Goal: Information Seeking & Learning: Get advice/opinions

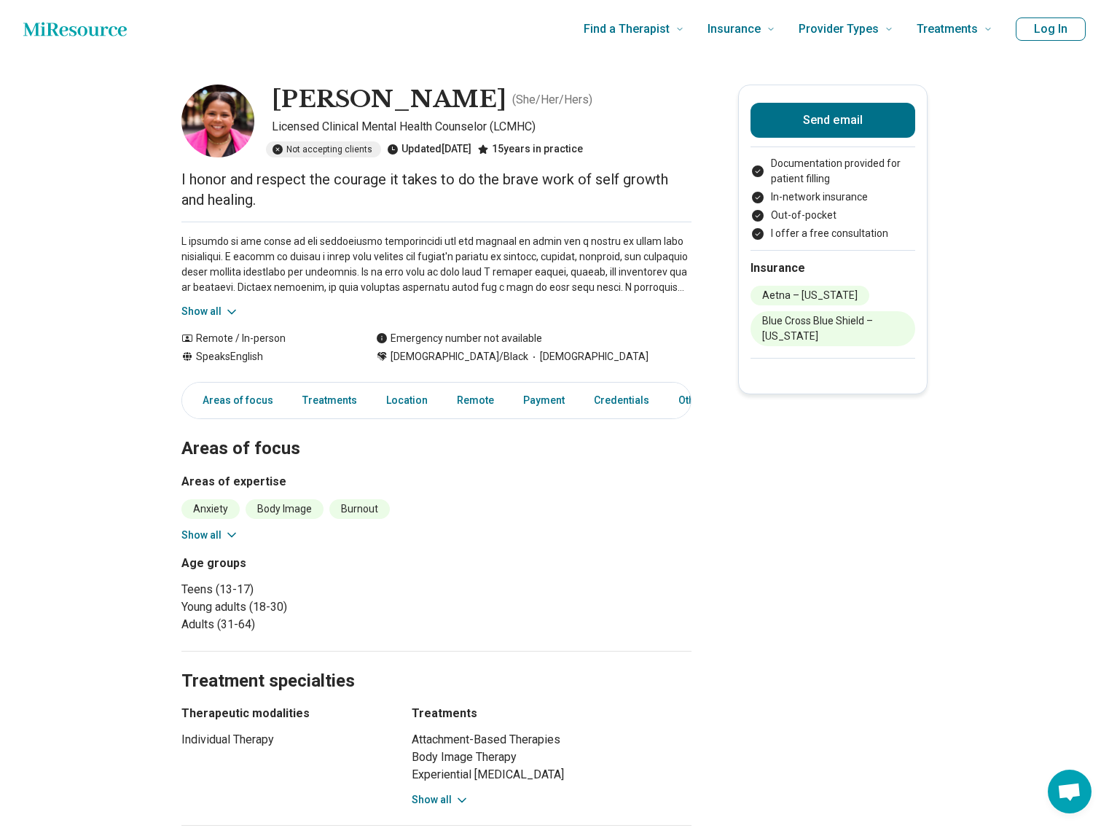
scroll to position [3, 0]
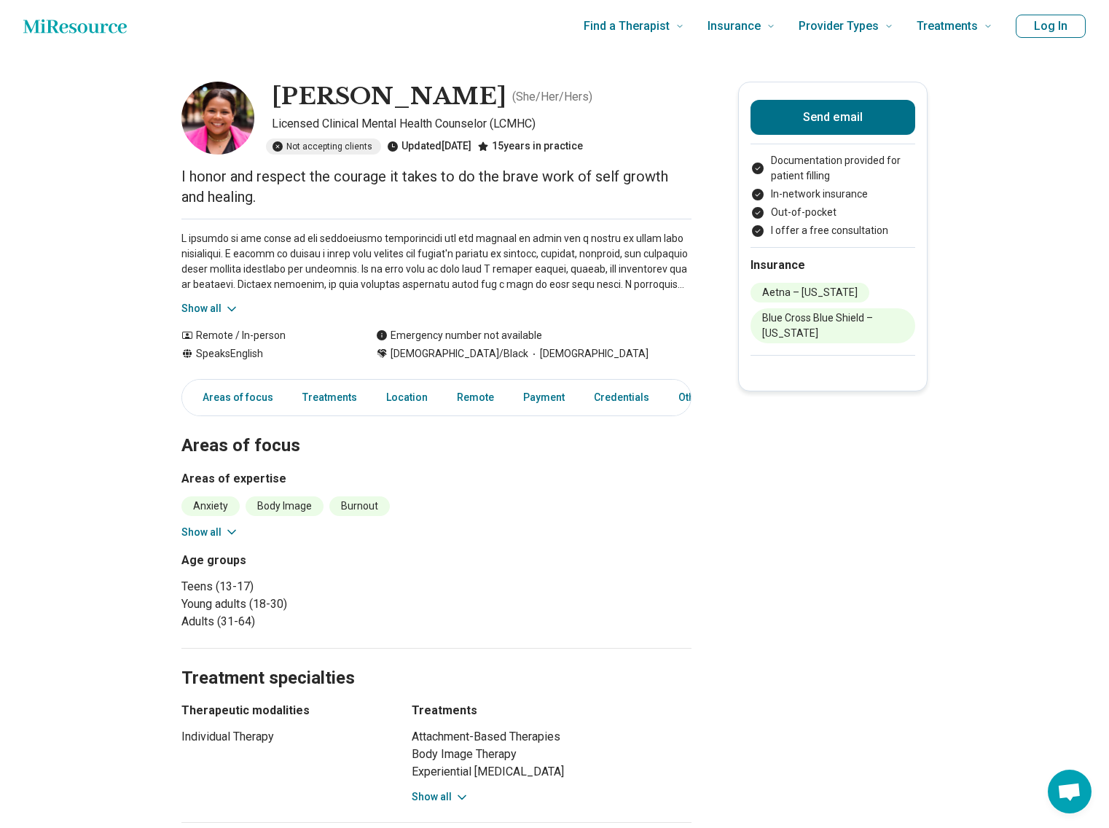
click at [216, 311] on button "Show all" at bounding box center [211, 308] width 58 height 15
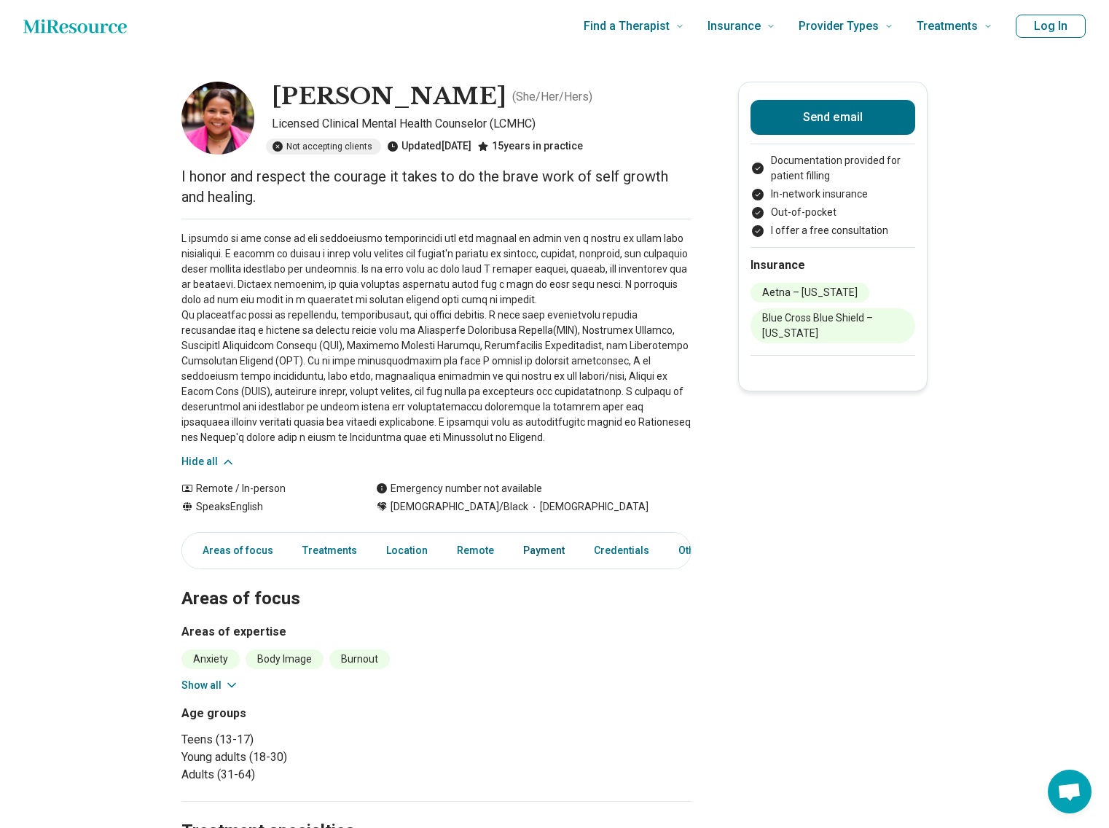
click at [538, 555] on link "Payment" at bounding box center [544, 551] width 59 height 30
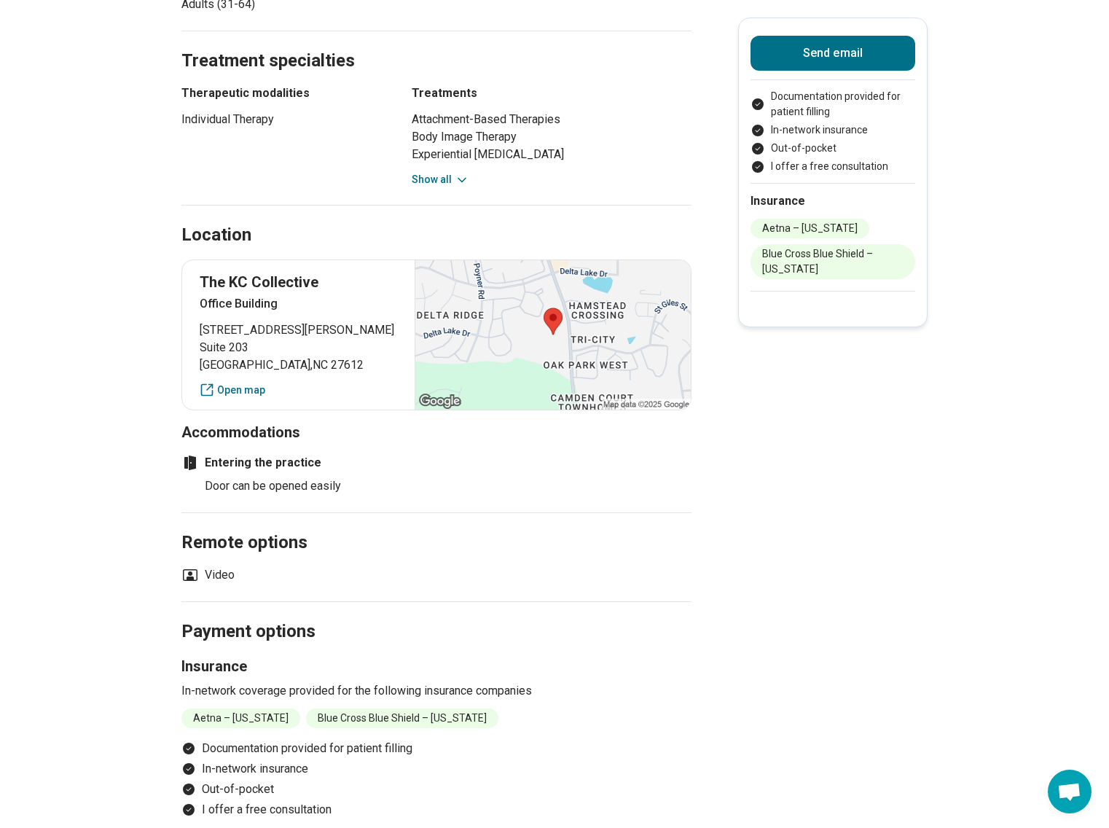
scroll to position [661, 0]
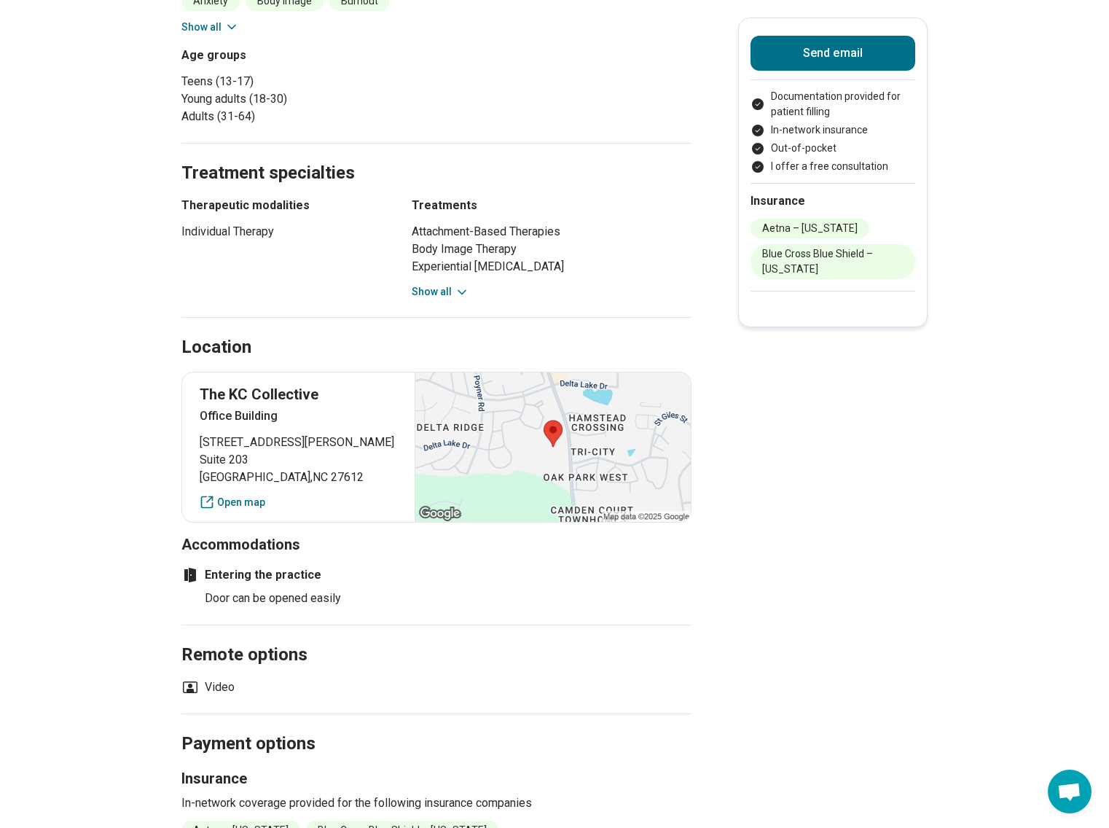
click at [457, 286] on button "Show all" at bounding box center [441, 291] width 58 height 15
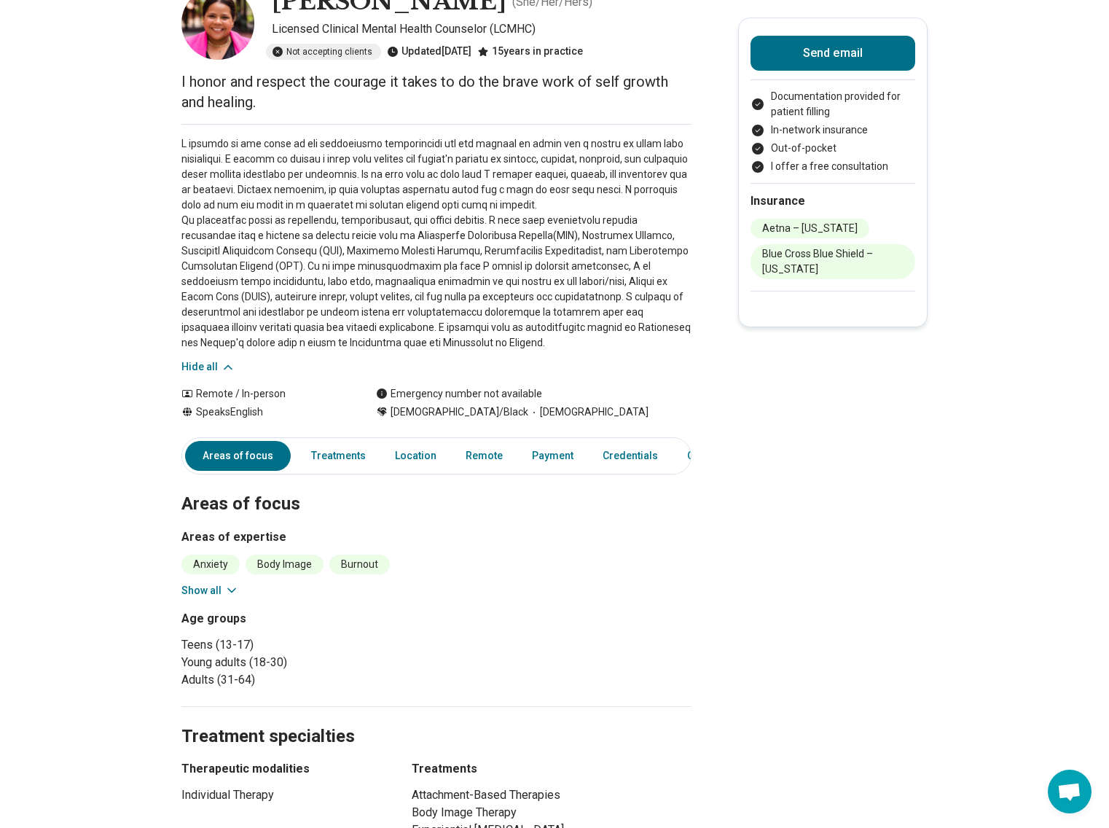
scroll to position [0, 0]
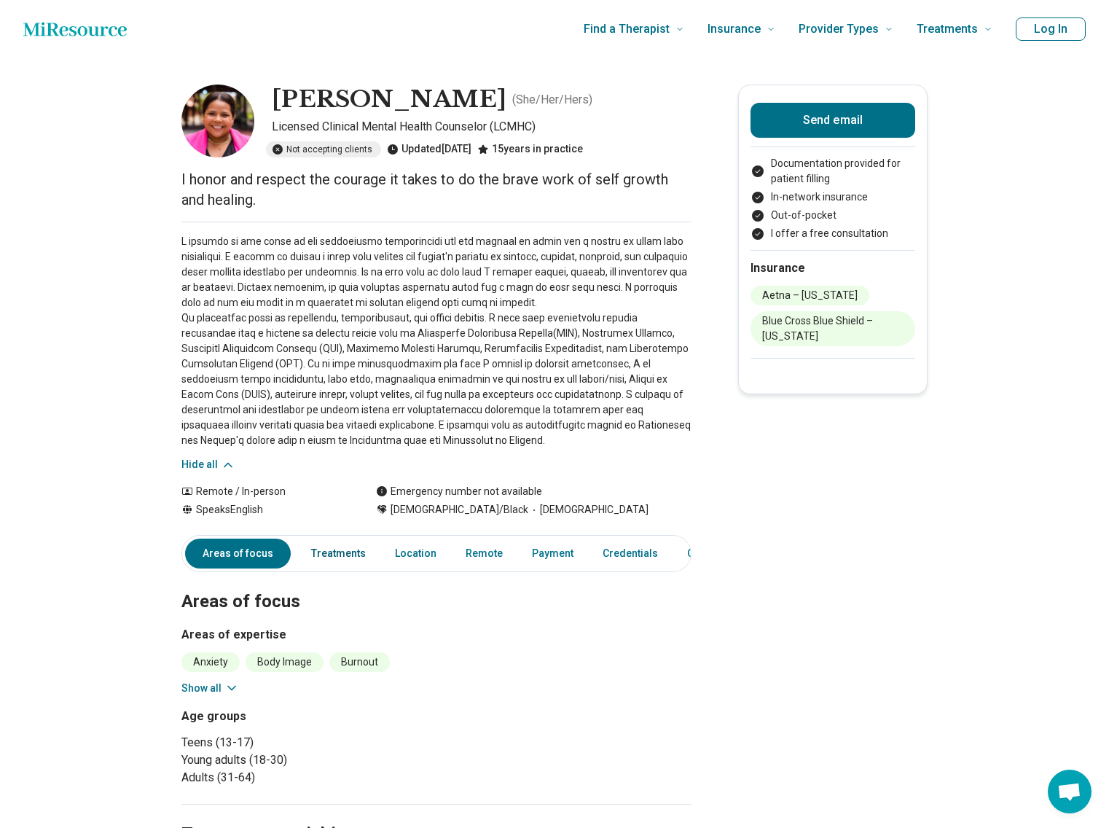
click at [345, 558] on link "Treatments" at bounding box center [339, 554] width 72 height 30
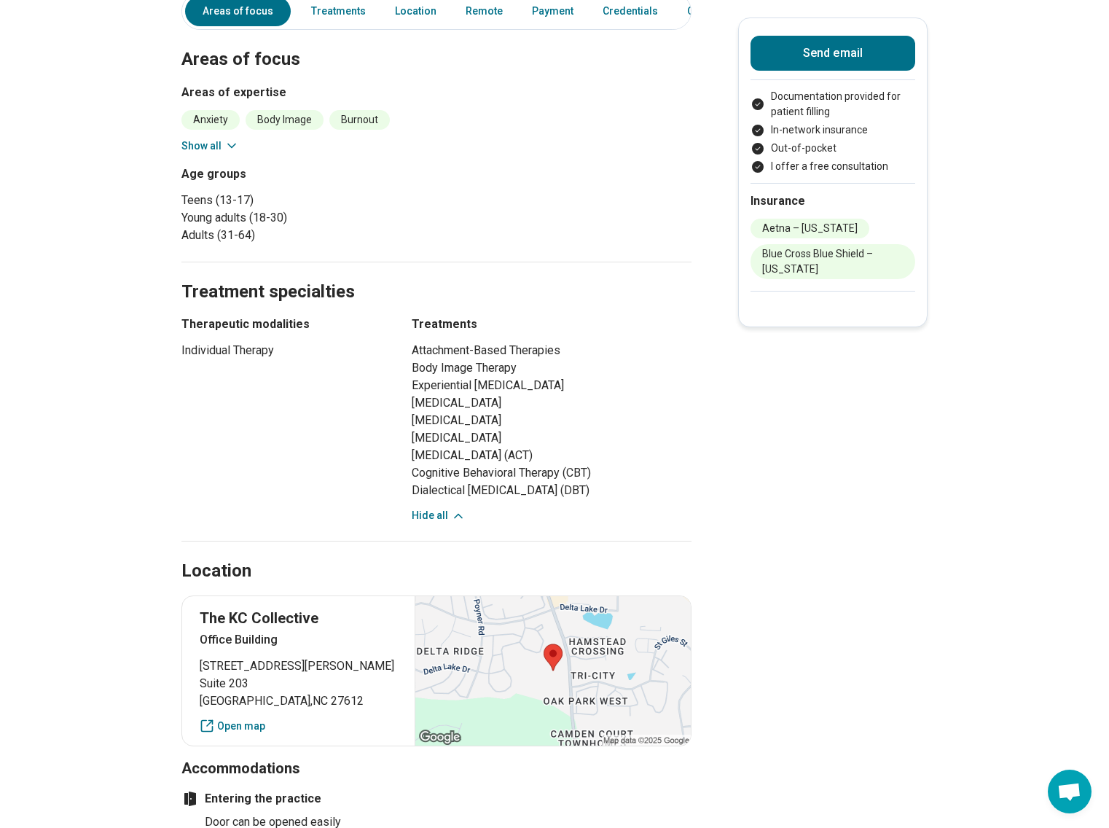
scroll to position [330, 0]
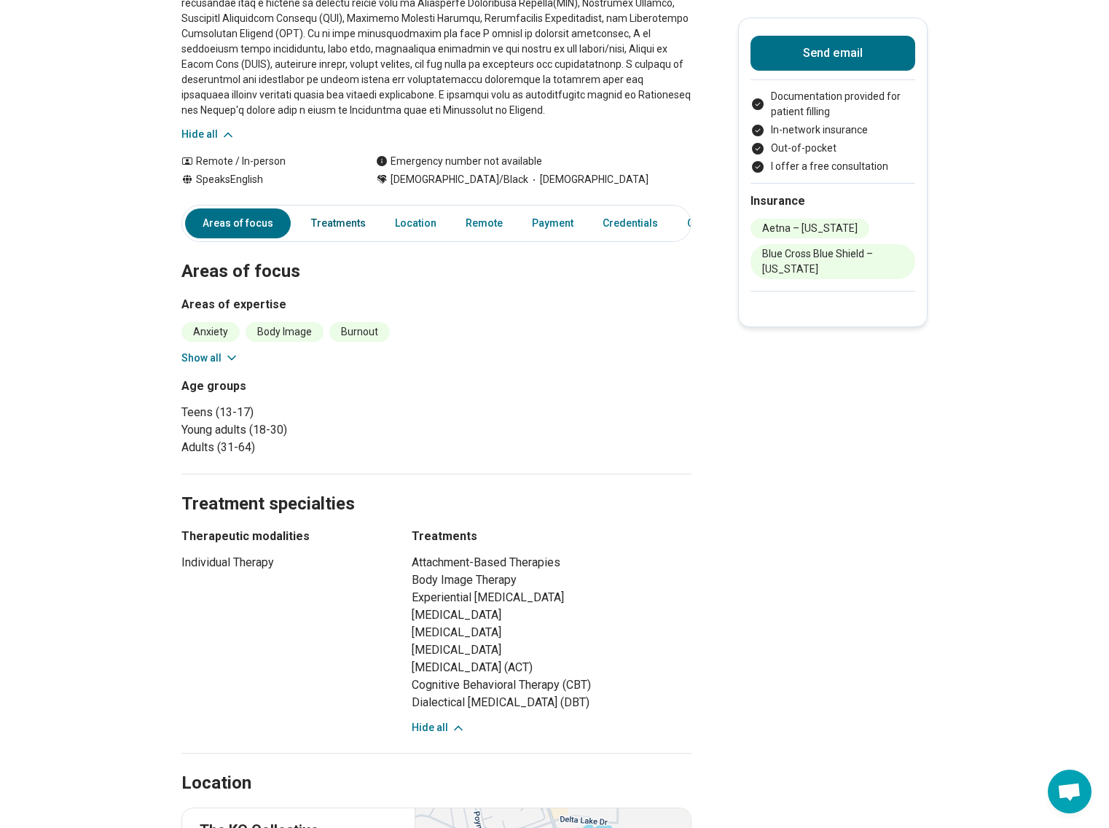
click at [357, 227] on link "Treatments" at bounding box center [339, 223] width 72 height 30
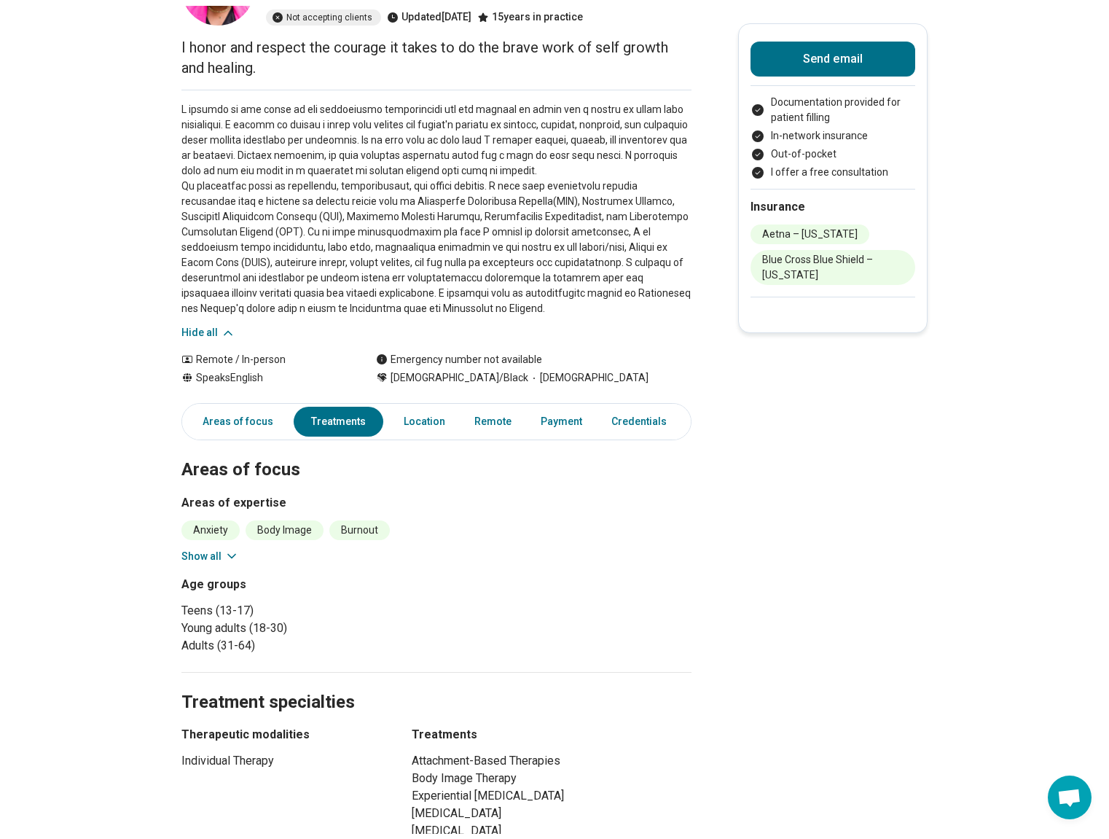
scroll to position [0, 0]
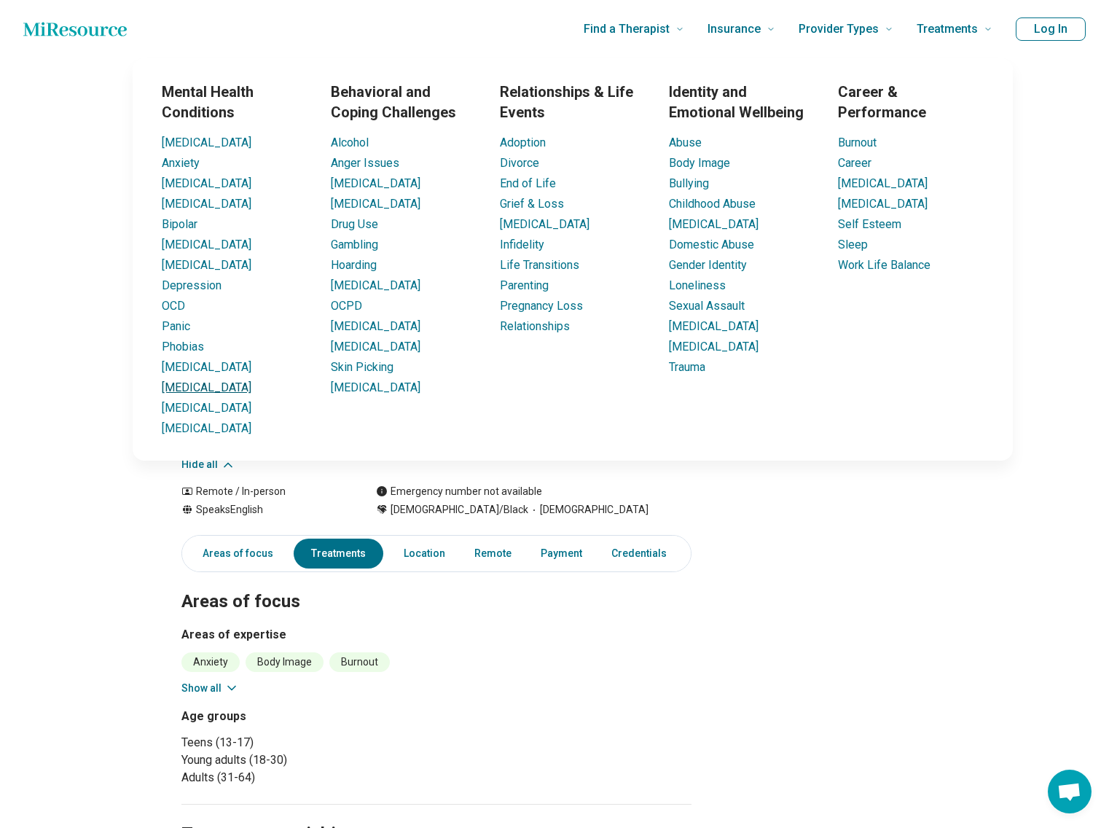
click at [181, 386] on link "[MEDICAL_DATA]" at bounding box center [207, 388] width 90 height 14
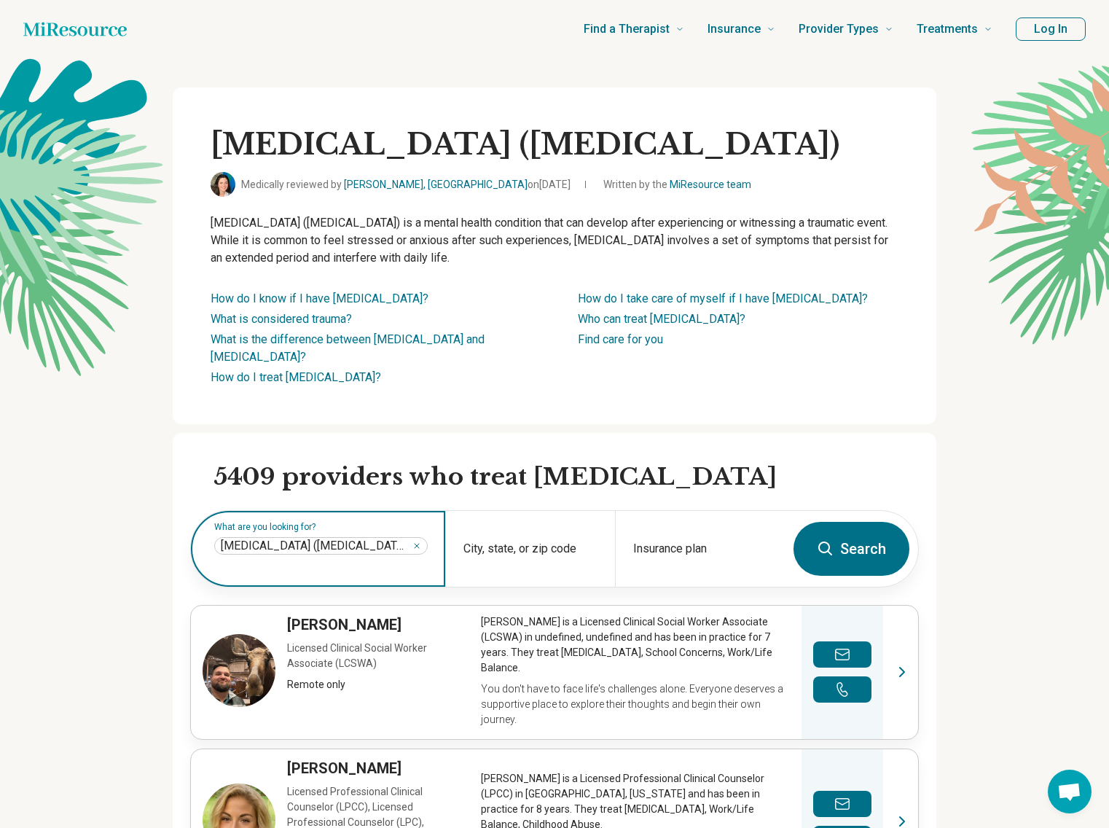
click at [378, 563] on input "text" at bounding box center [321, 566] width 214 height 17
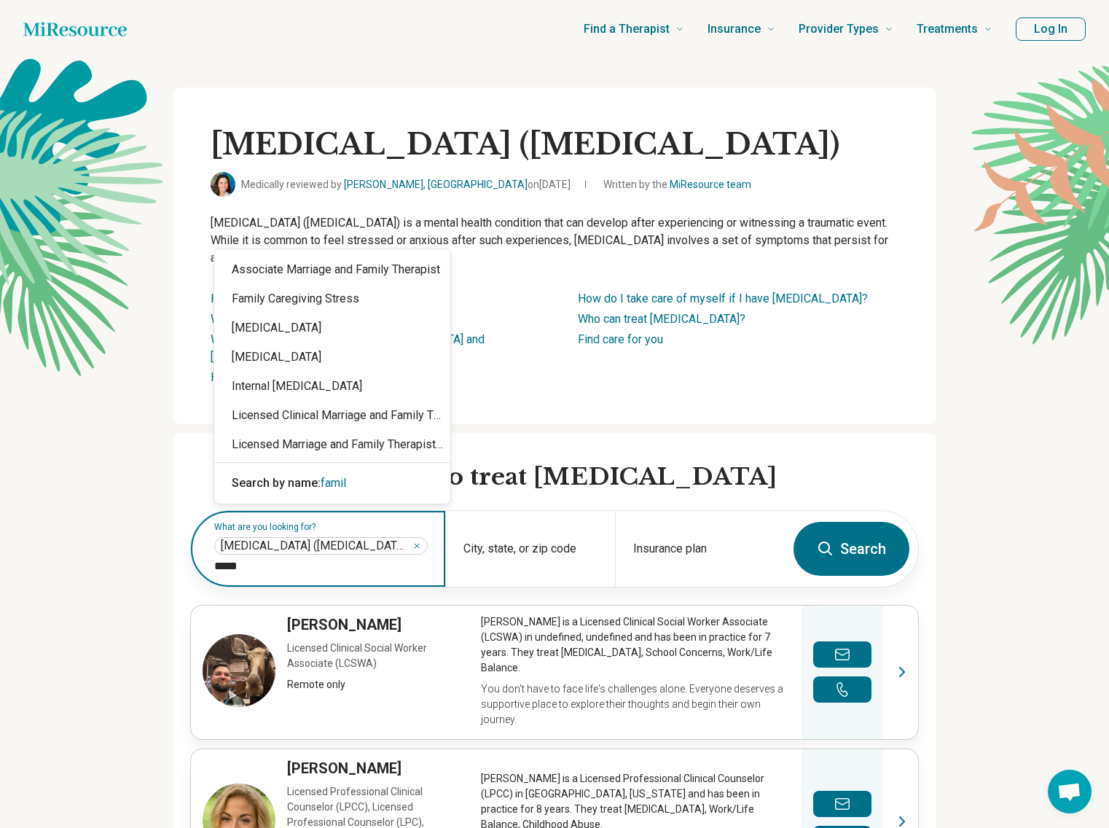
type input "******"
click at [375, 389] on div "Internal [MEDICAL_DATA]" at bounding box center [332, 386] width 236 height 29
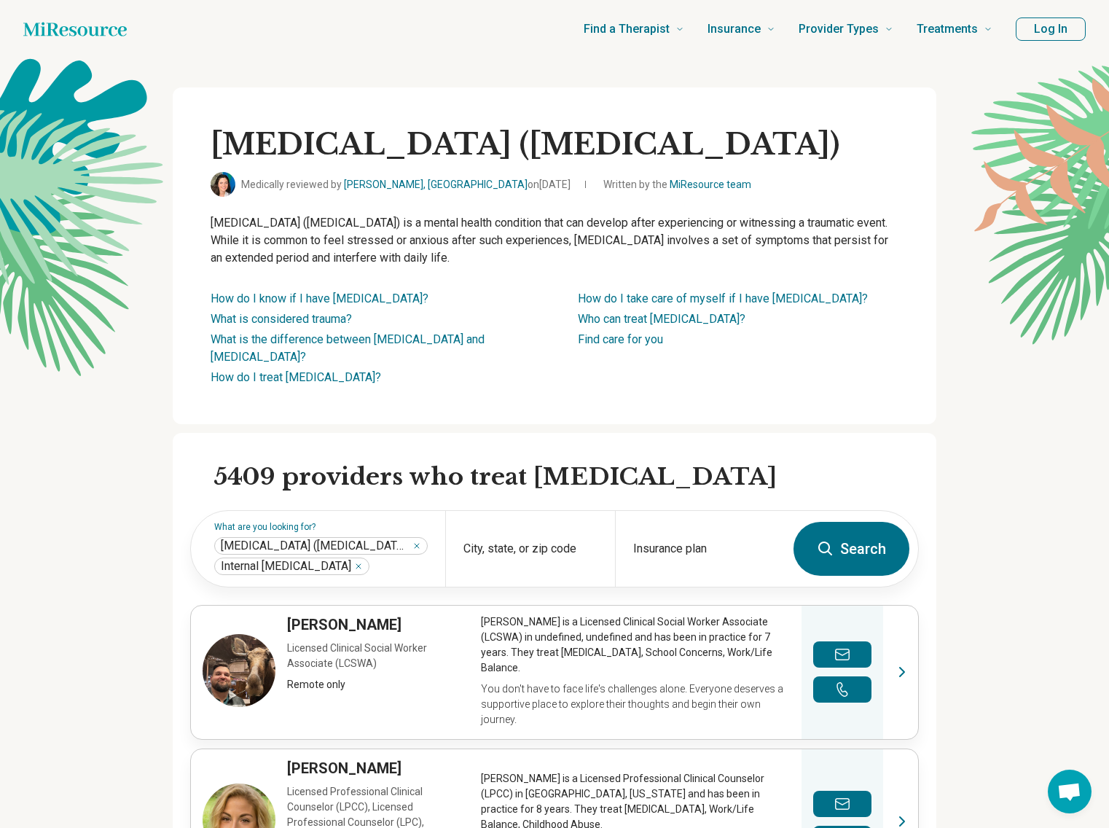
click at [860, 562] on button "Search" at bounding box center [852, 549] width 116 height 54
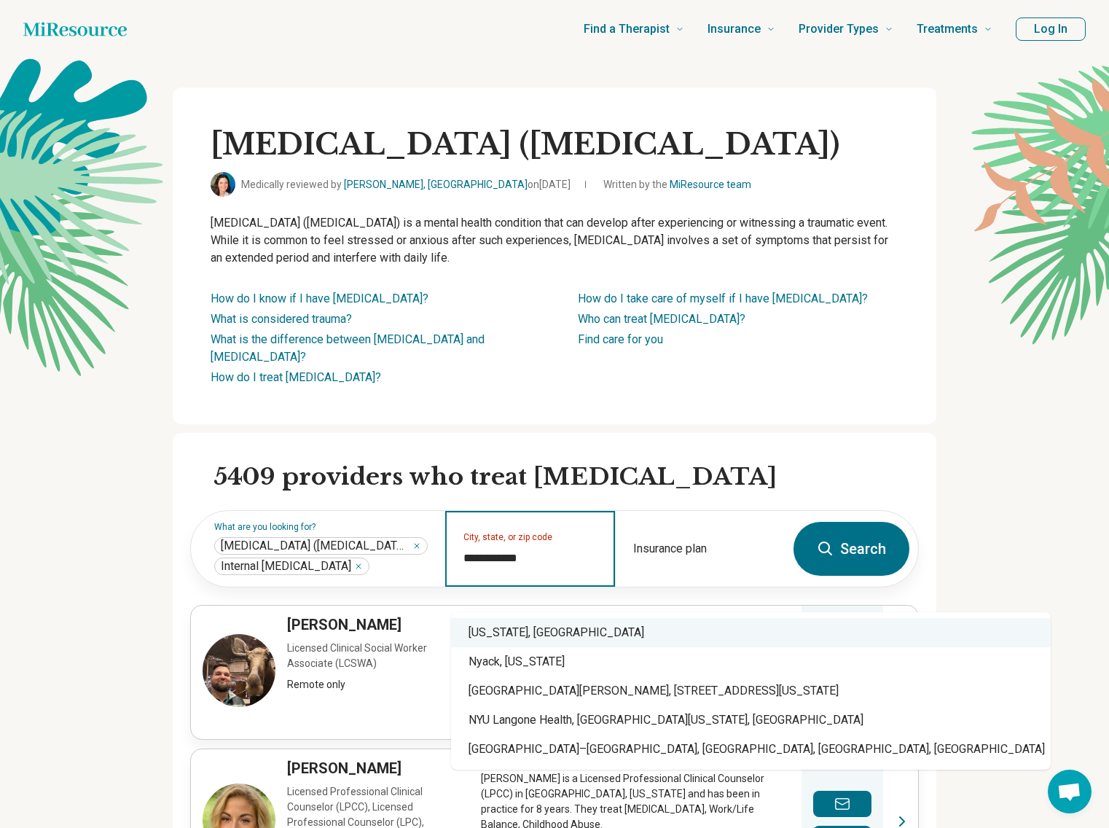
click at [526, 633] on div "[US_STATE], [GEOGRAPHIC_DATA]" at bounding box center [751, 632] width 600 height 29
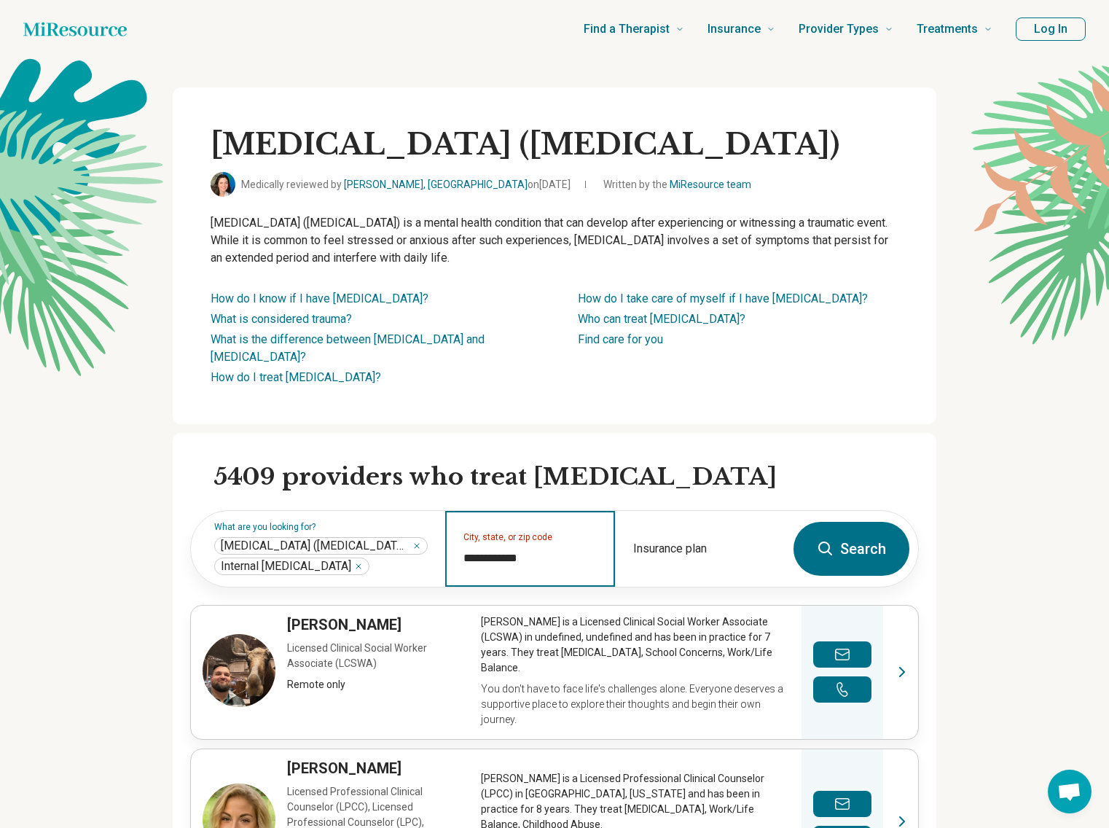
type input "**********"
click at [853, 558] on button "Search" at bounding box center [852, 549] width 116 height 54
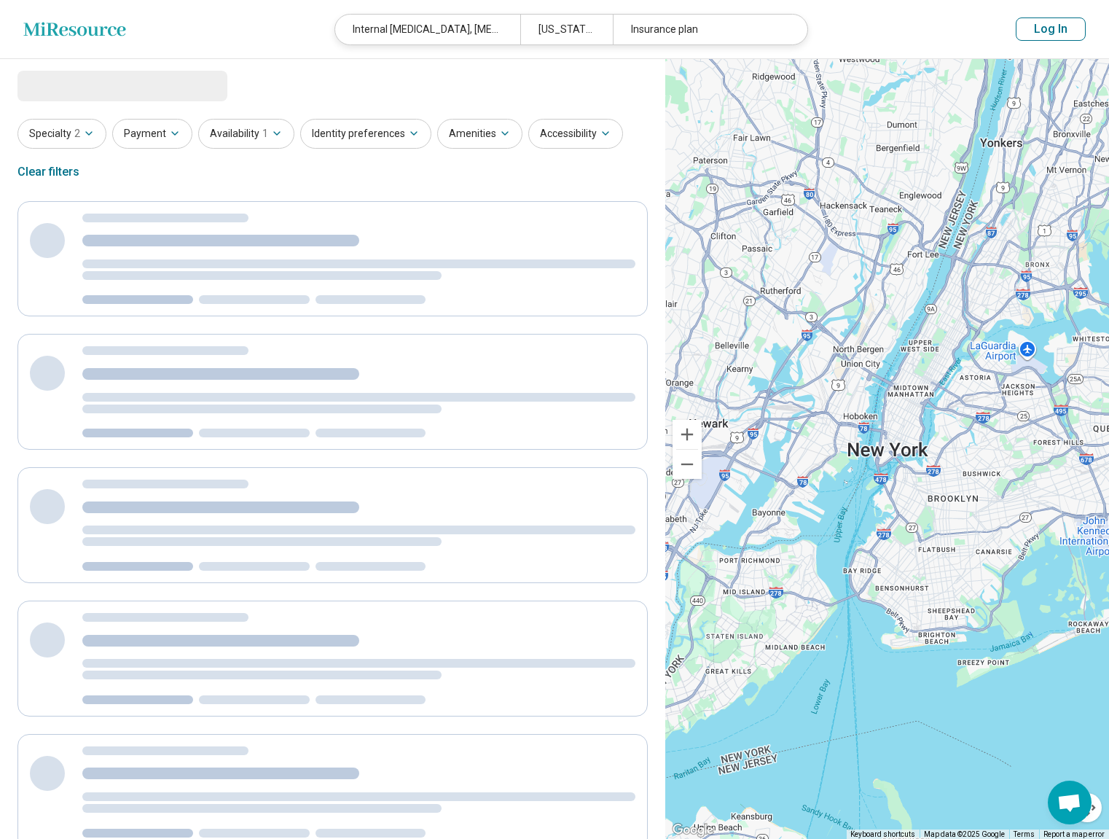
select select "***"
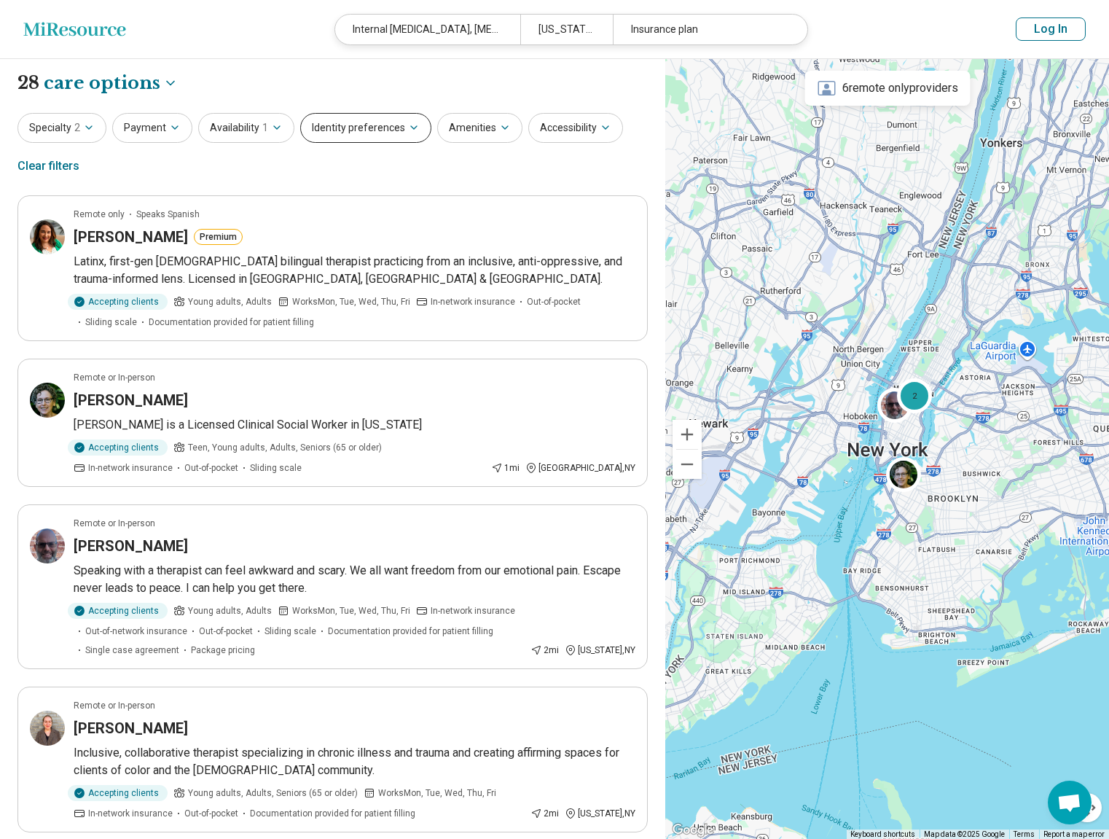
click at [392, 138] on button "Identity preferences" at bounding box center [365, 128] width 131 height 30
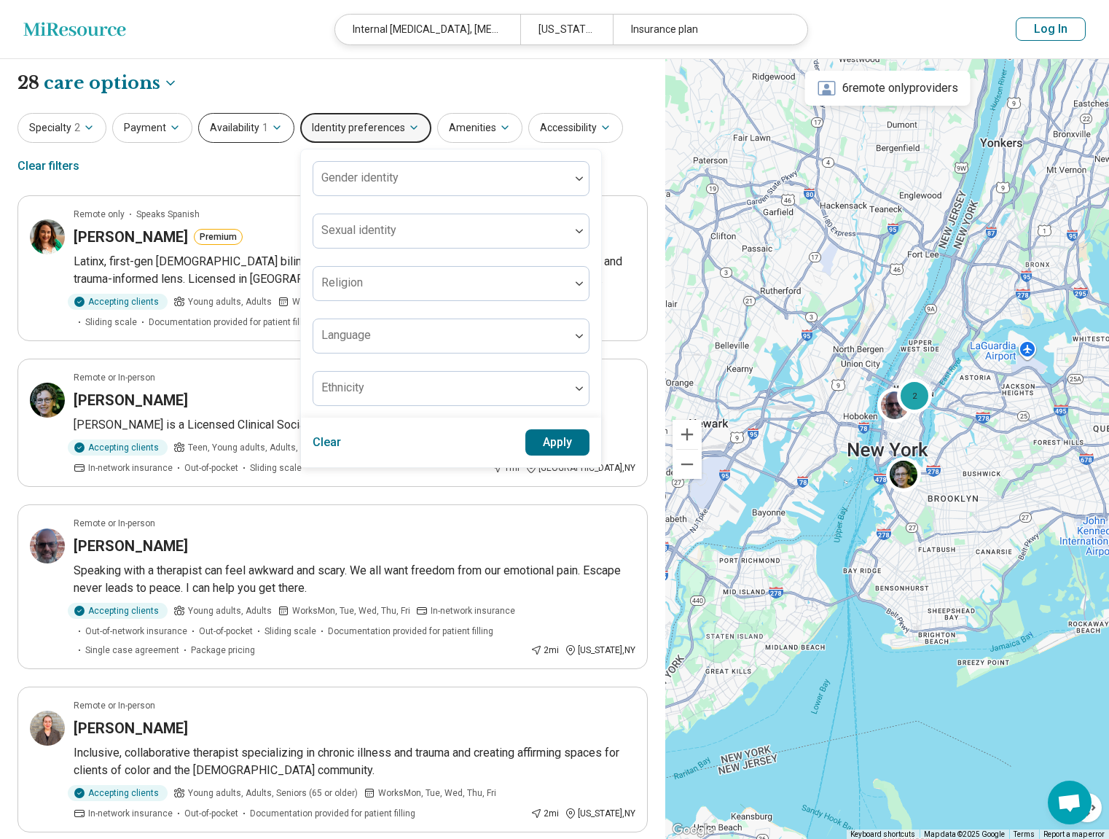
click at [262, 130] on span "1" at bounding box center [265, 127] width 6 height 15
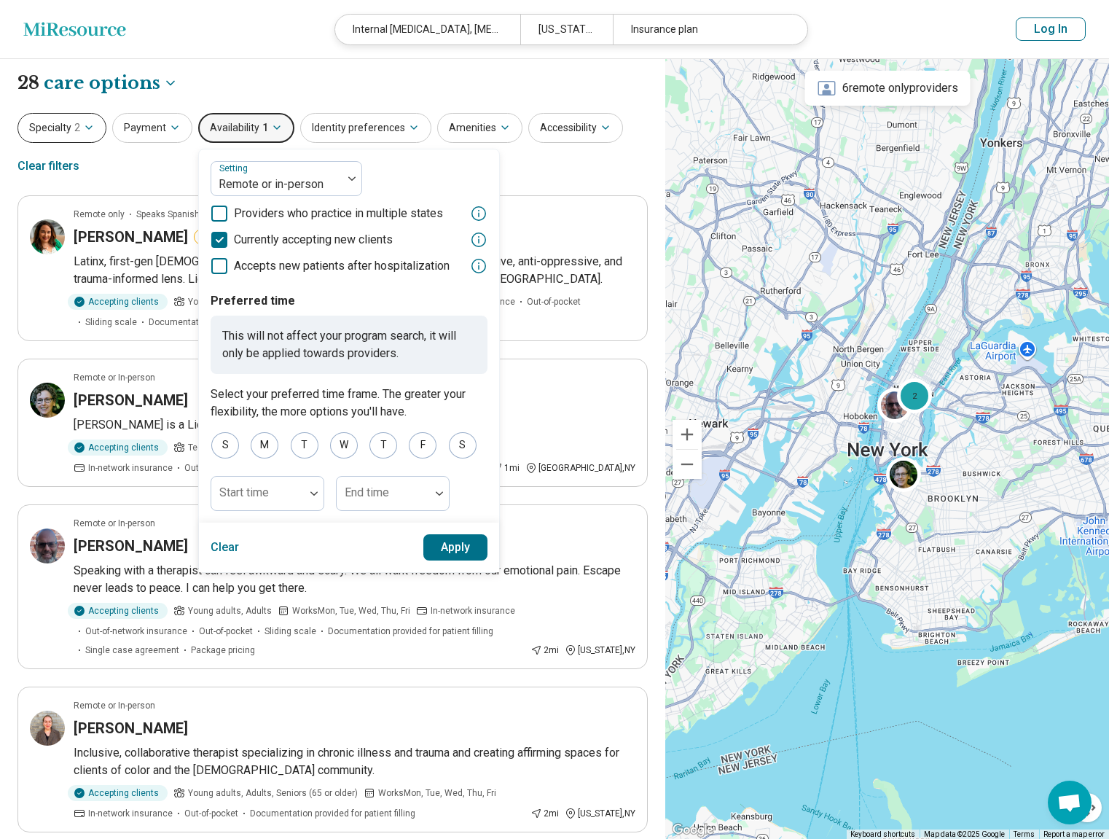
click at [64, 120] on button "Specialty 2" at bounding box center [61, 128] width 89 height 30
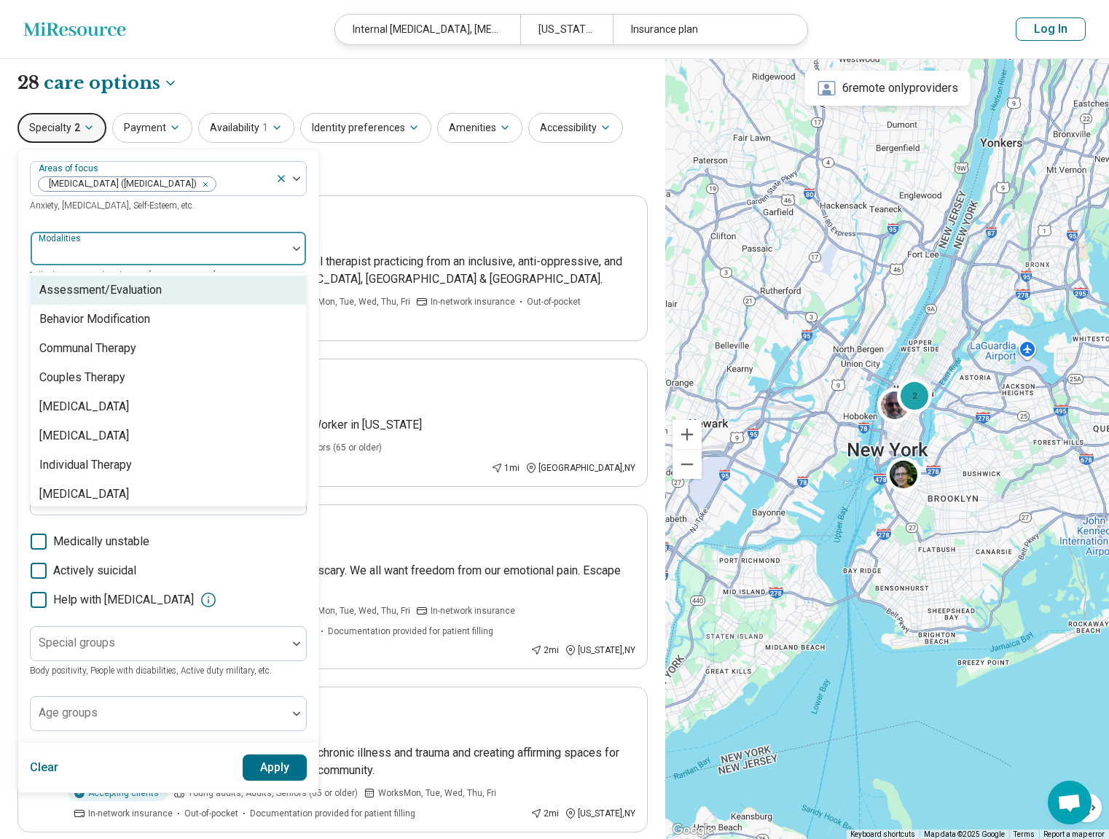
click at [270, 249] on div at bounding box center [158, 254] width 245 height 20
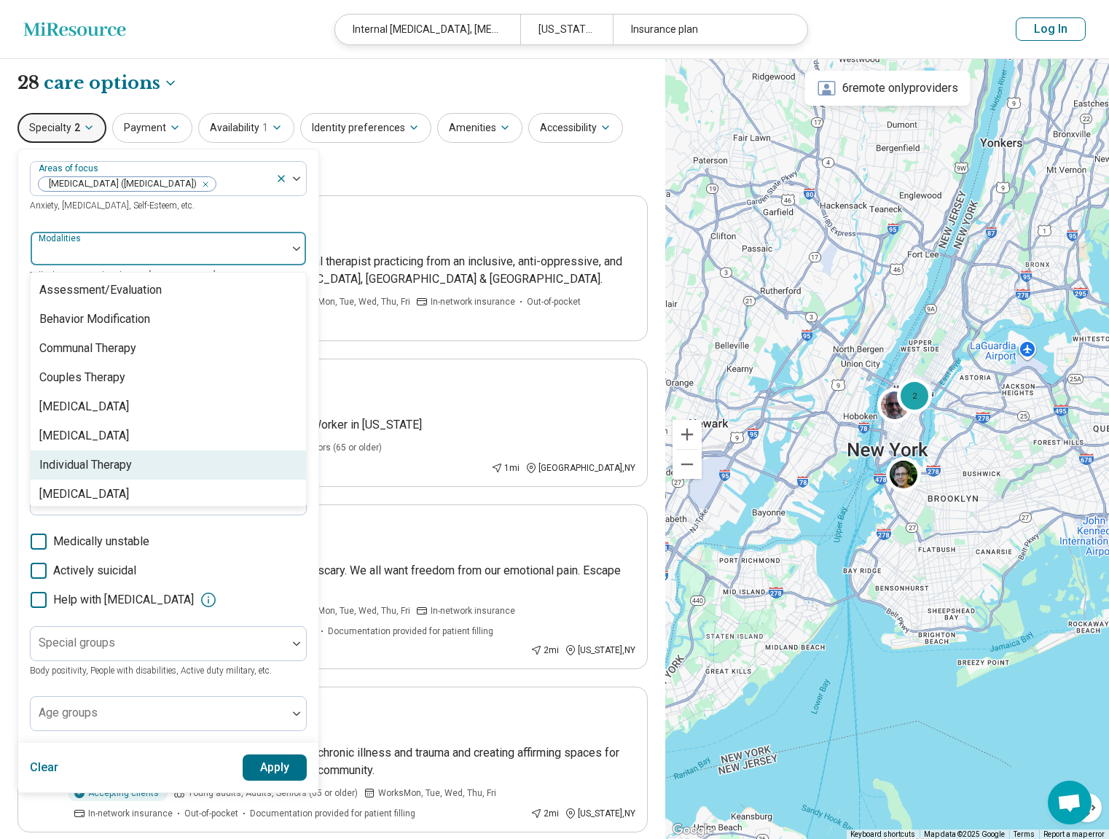
click at [93, 460] on div "Individual Therapy" at bounding box center [85, 464] width 93 height 17
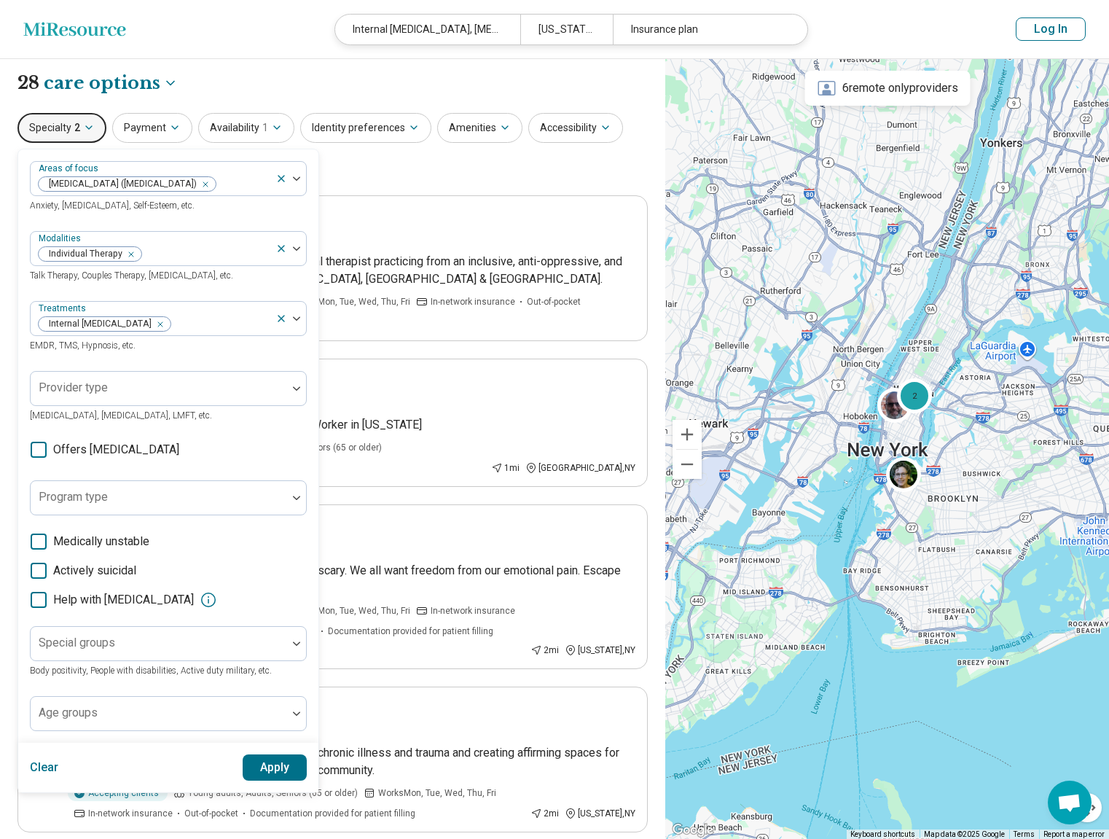
click at [163, 211] on div "Areas of focus [MEDICAL_DATA] ([MEDICAL_DATA]) Anxiety, [MEDICAL_DATA], Self-Es…" at bounding box center [168, 187] width 277 height 52
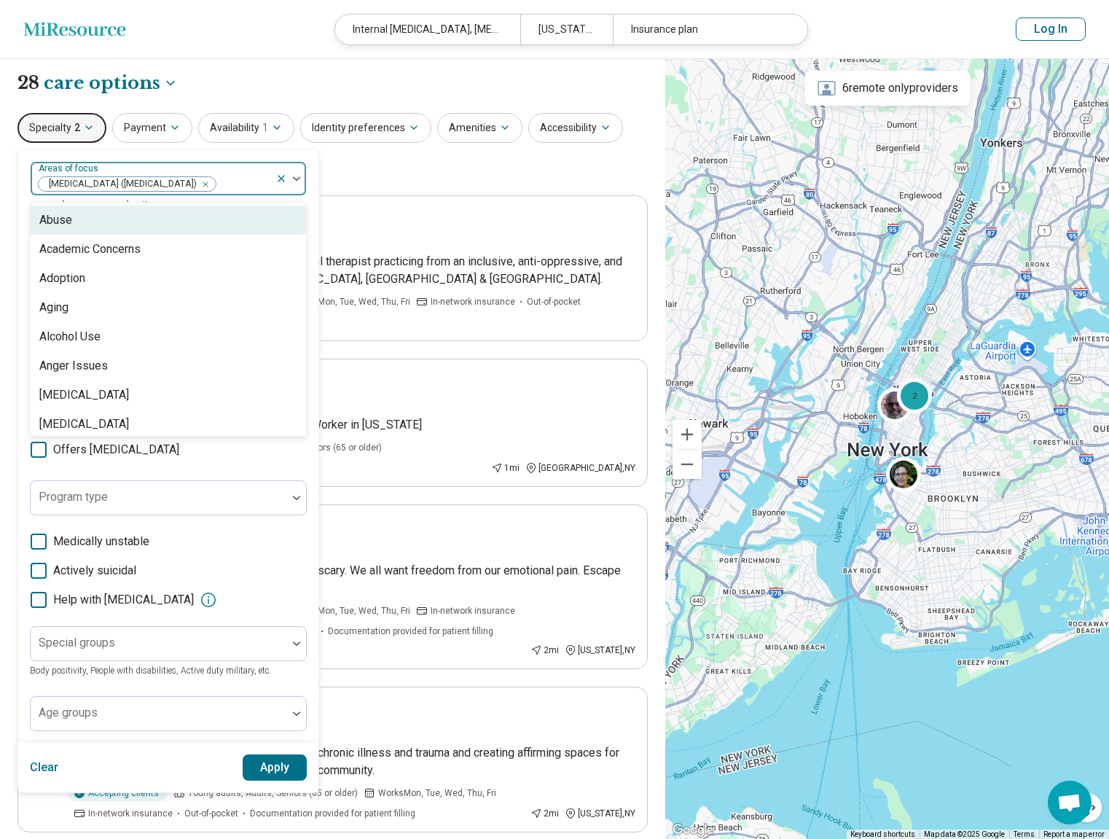
click at [245, 182] on div at bounding box center [243, 184] width 52 height 20
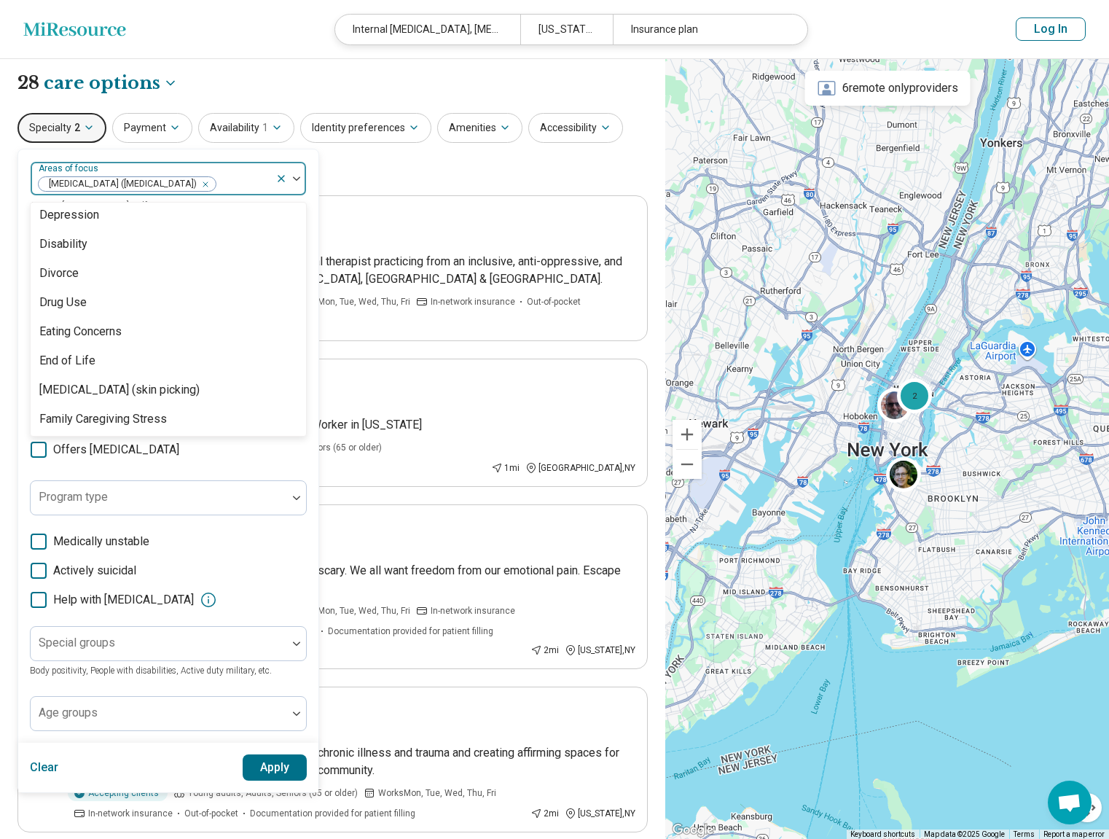
scroll to position [970, 0]
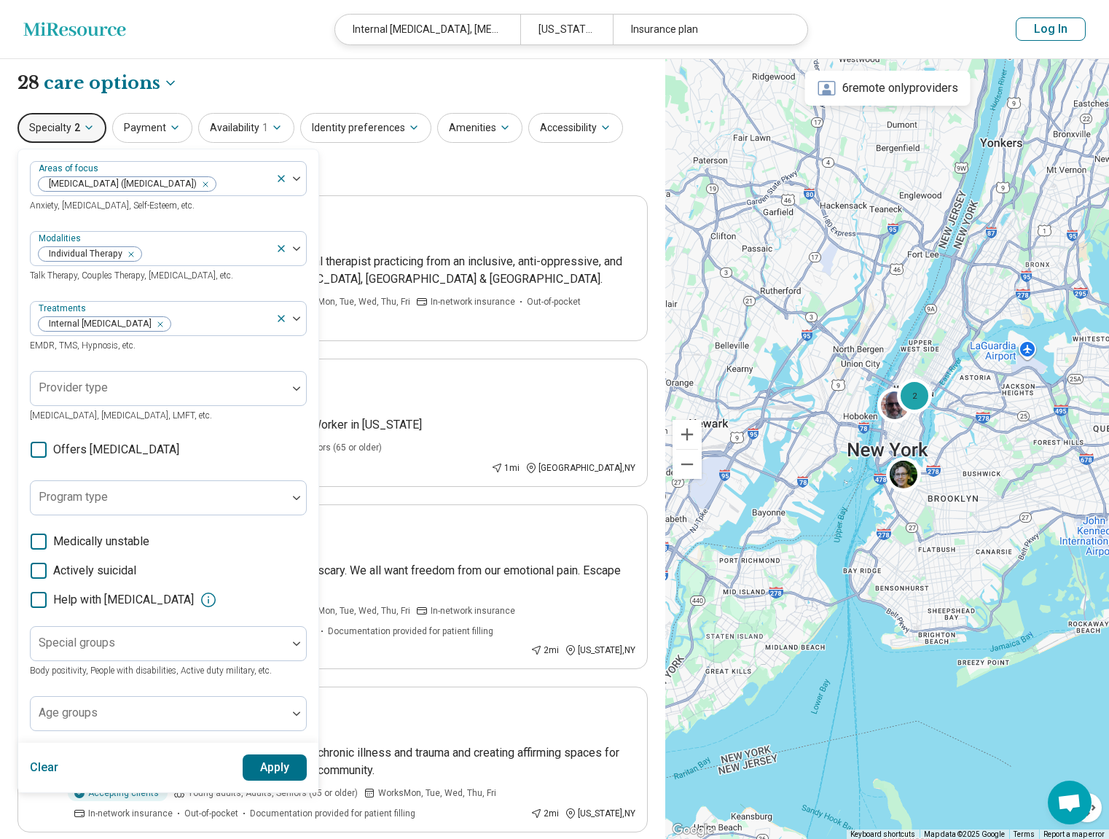
click at [429, 176] on div "Specialty 2 Areas of focus [MEDICAL_DATA] ([MEDICAL_DATA]) Anxiety, [MEDICAL_DA…" at bounding box center [332, 148] width 631 height 71
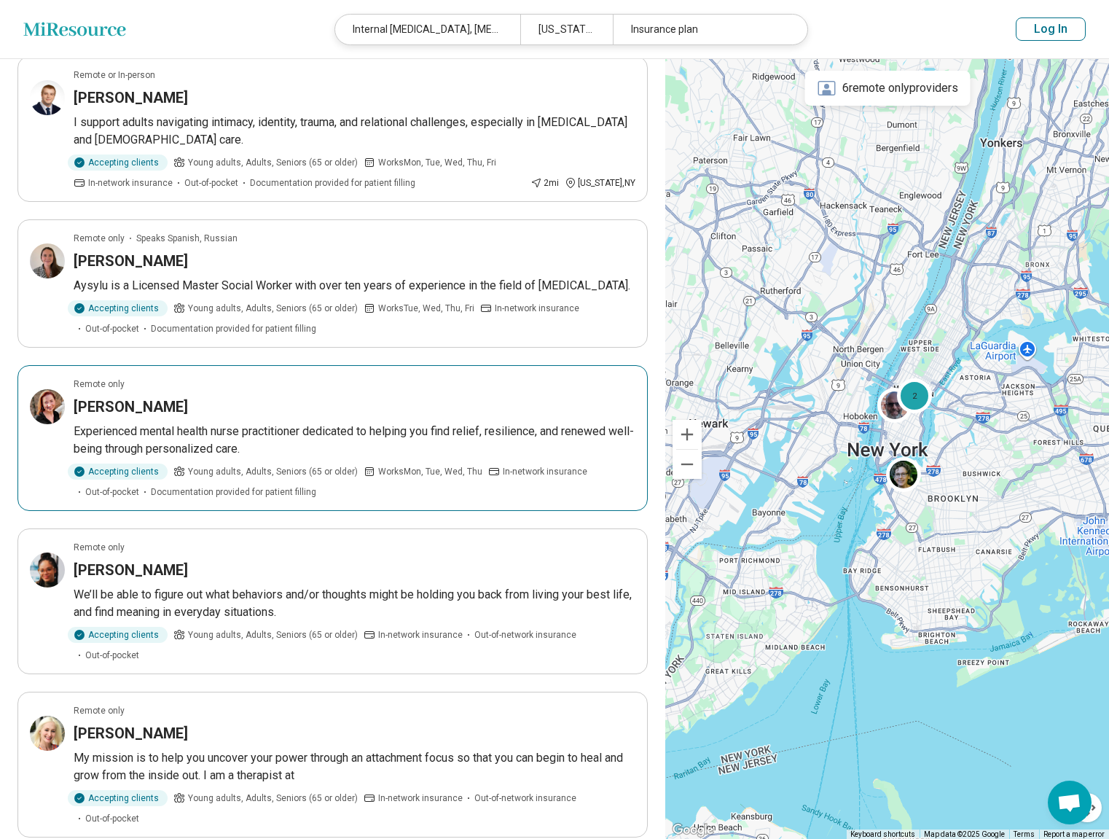
scroll to position [1214, 0]
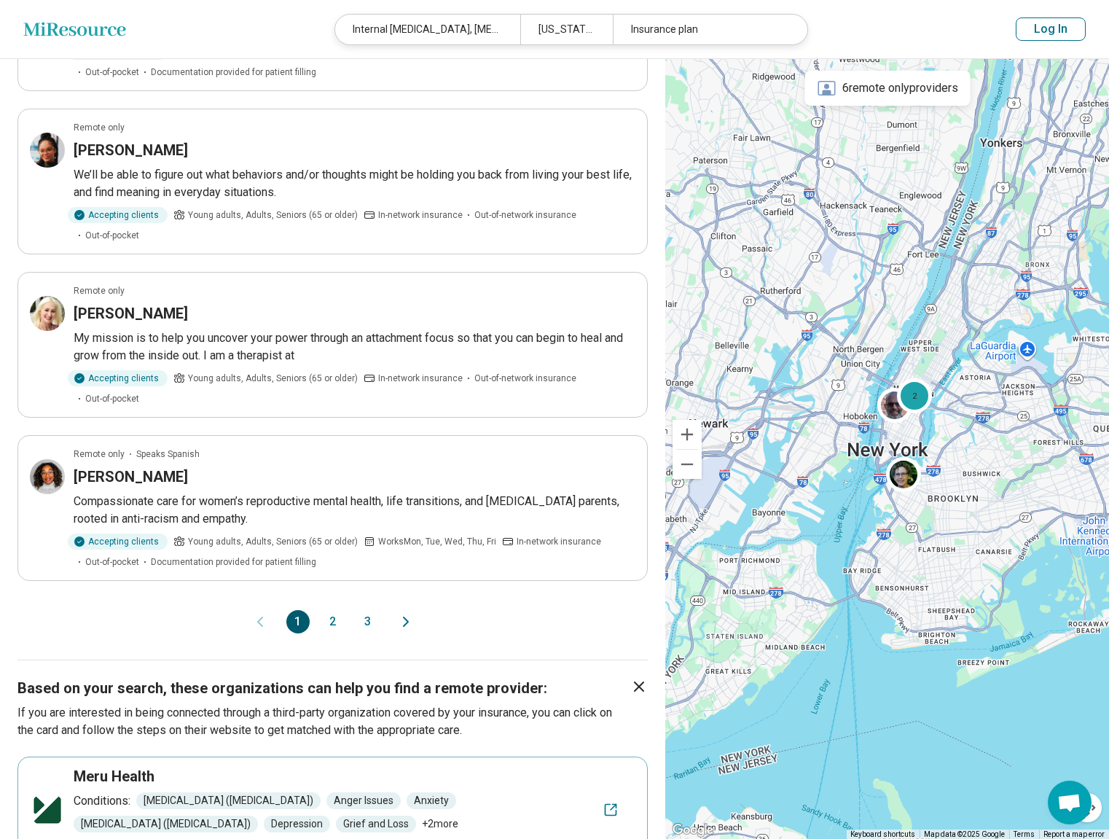
click at [334, 610] on button "2" at bounding box center [332, 621] width 23 height 23
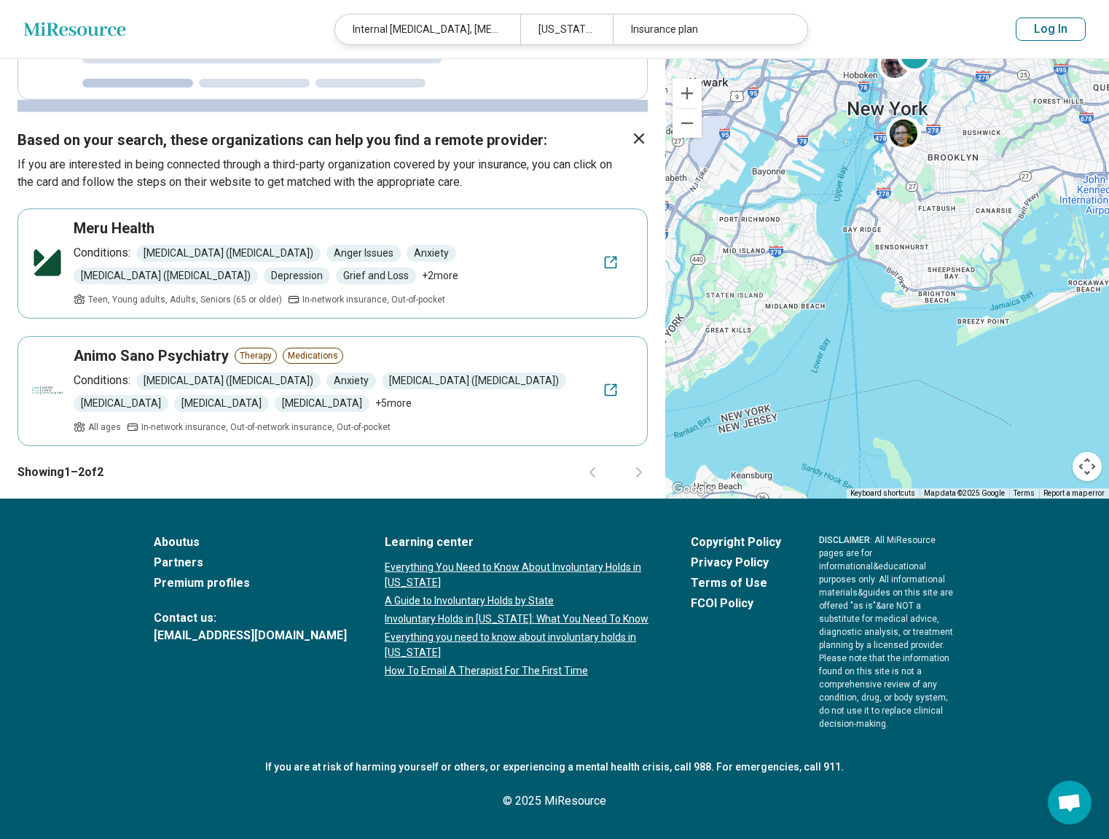
scroll to position [607, 0]
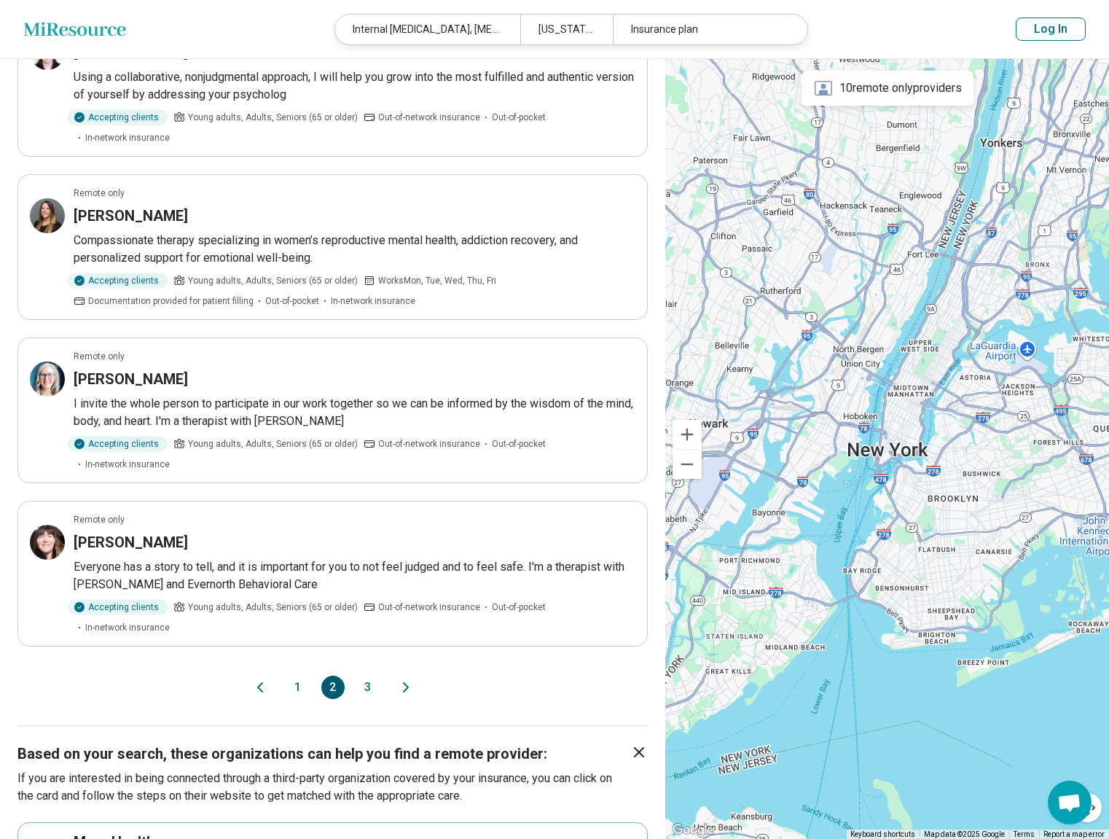
click at [366, 676] on button "3" at bounding box center [367, 687] width 23 height 23
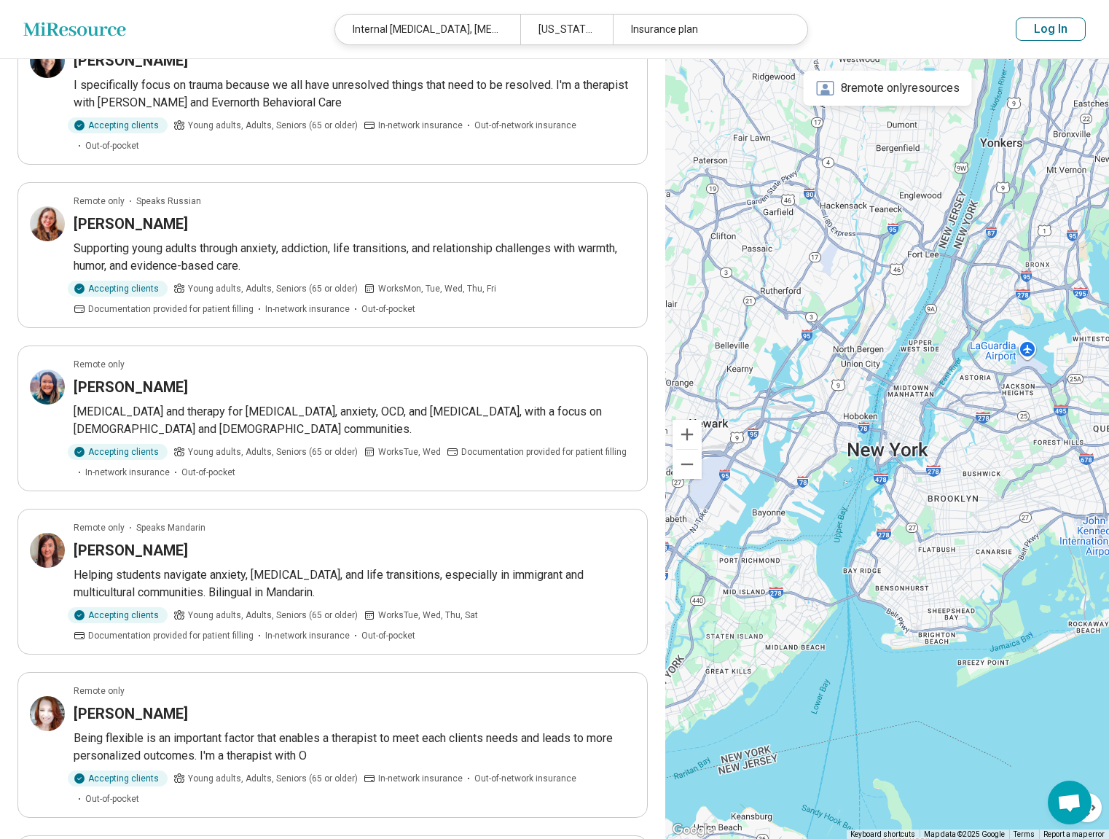
scroll to position [0, 0]
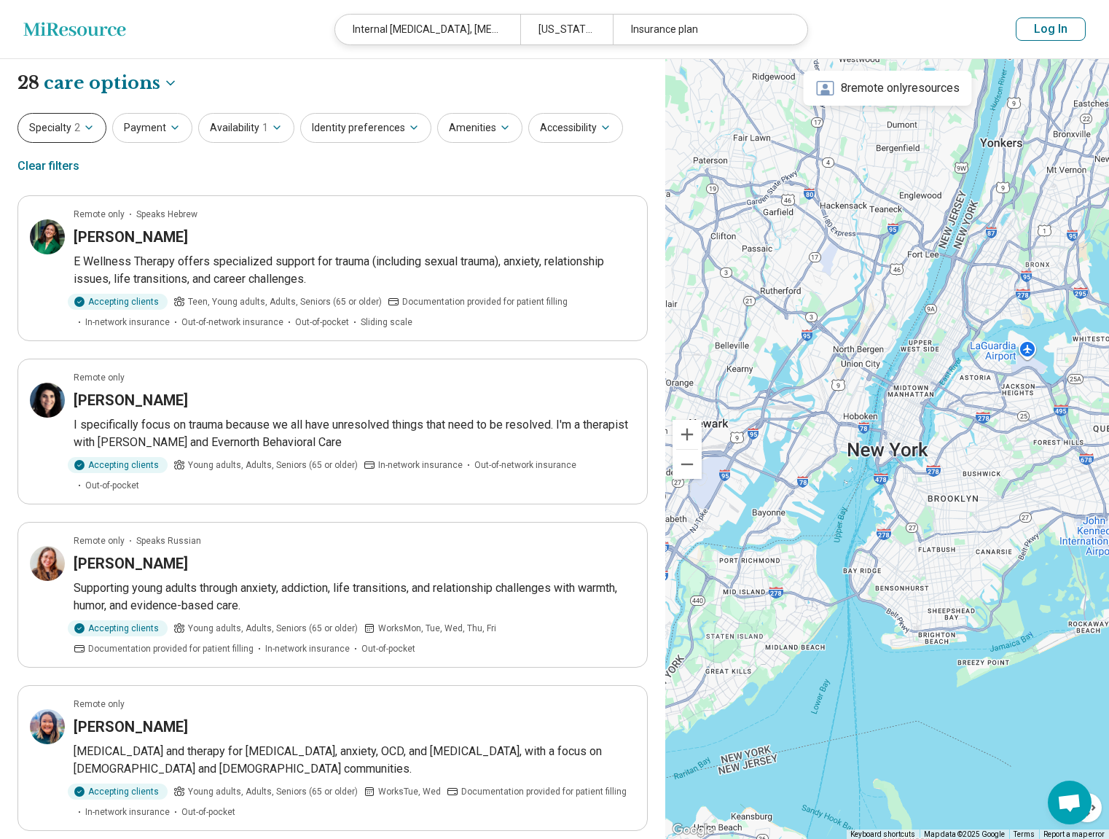
click at [77, 128] on span "2" at bounding box center [77, 127] width 6 height 15
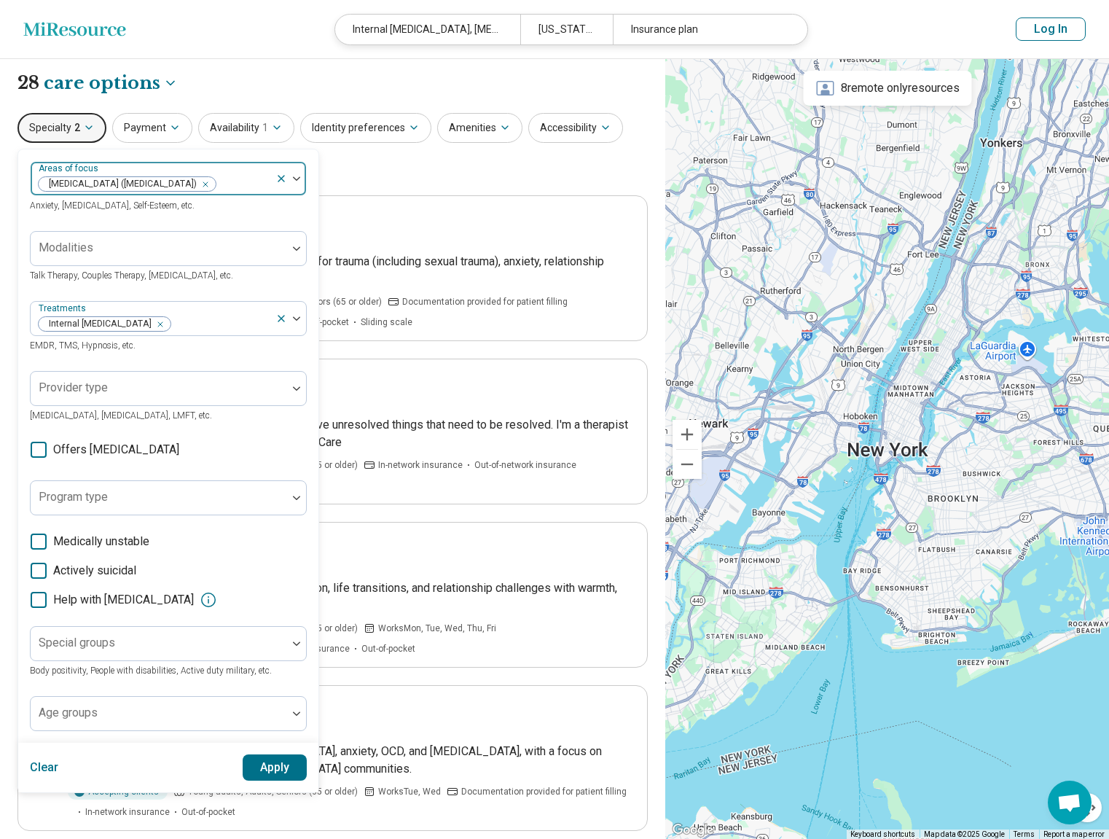
click at [284, 179] on icon at bounding box center [282, 179] width 12 height 12
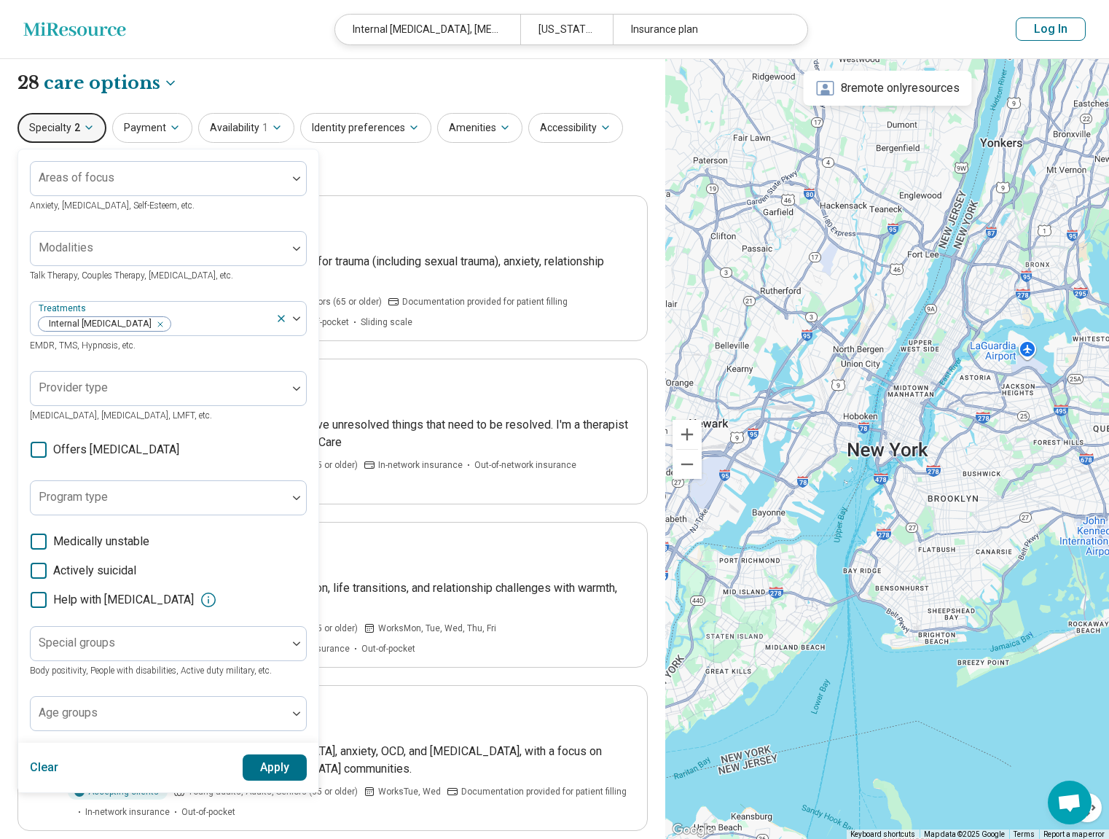
click at [274, 765] on button "Apply" at bounding box center [275, 767] width 65 height 26
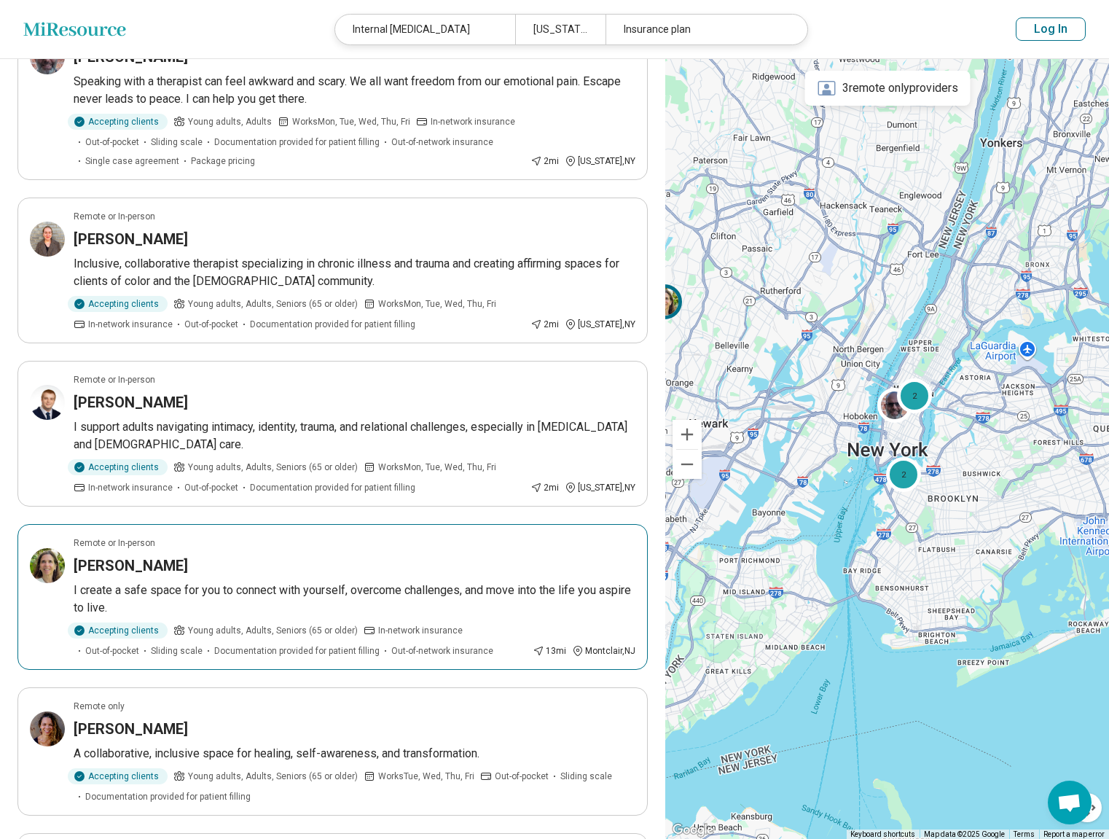
scroll to position [1247, 0]
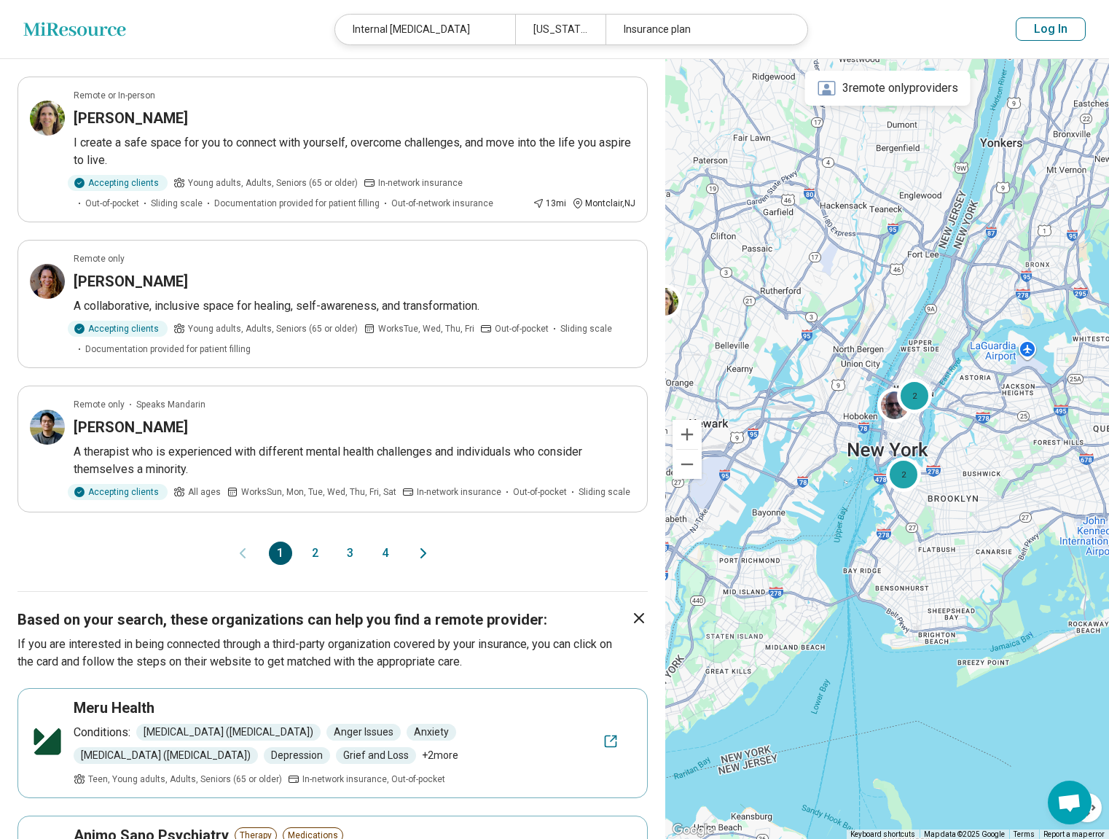
click at [364, 553] on div "1 2 3 4" at bounding box center [333, 553] width 128 height 23
click at [354, 554] on button "3" at bounding box center [350, 553] width 23 height 23
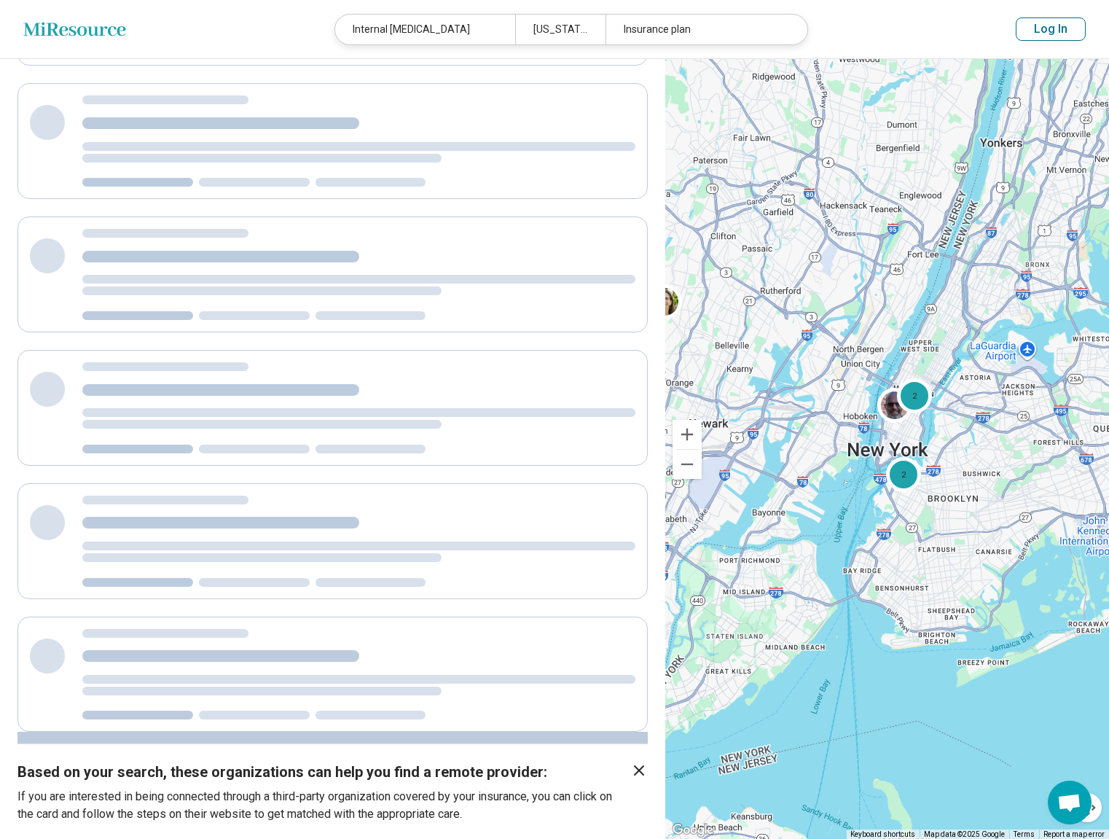
scroll to position [9, 0]
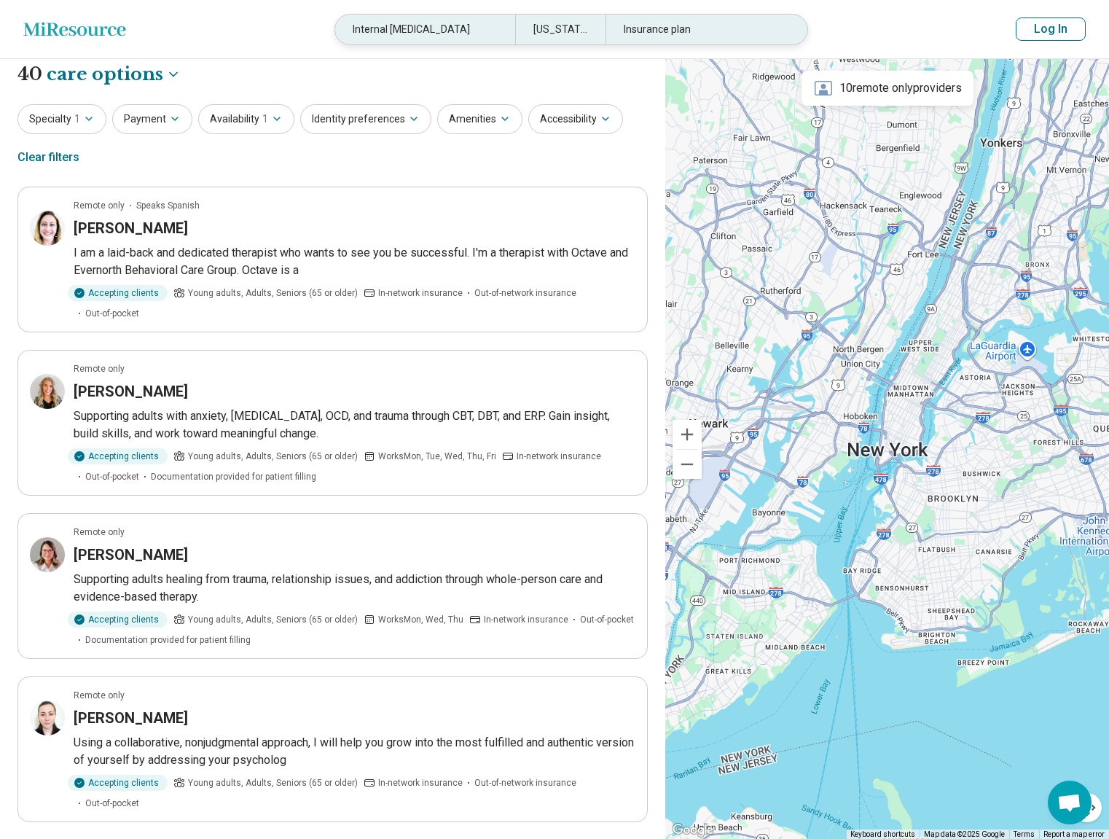
click at [542, 31] on div "[US_STATE], [GEOGRAPHIC_DATA]" at bounding box center [560, 30] width 90 height 30
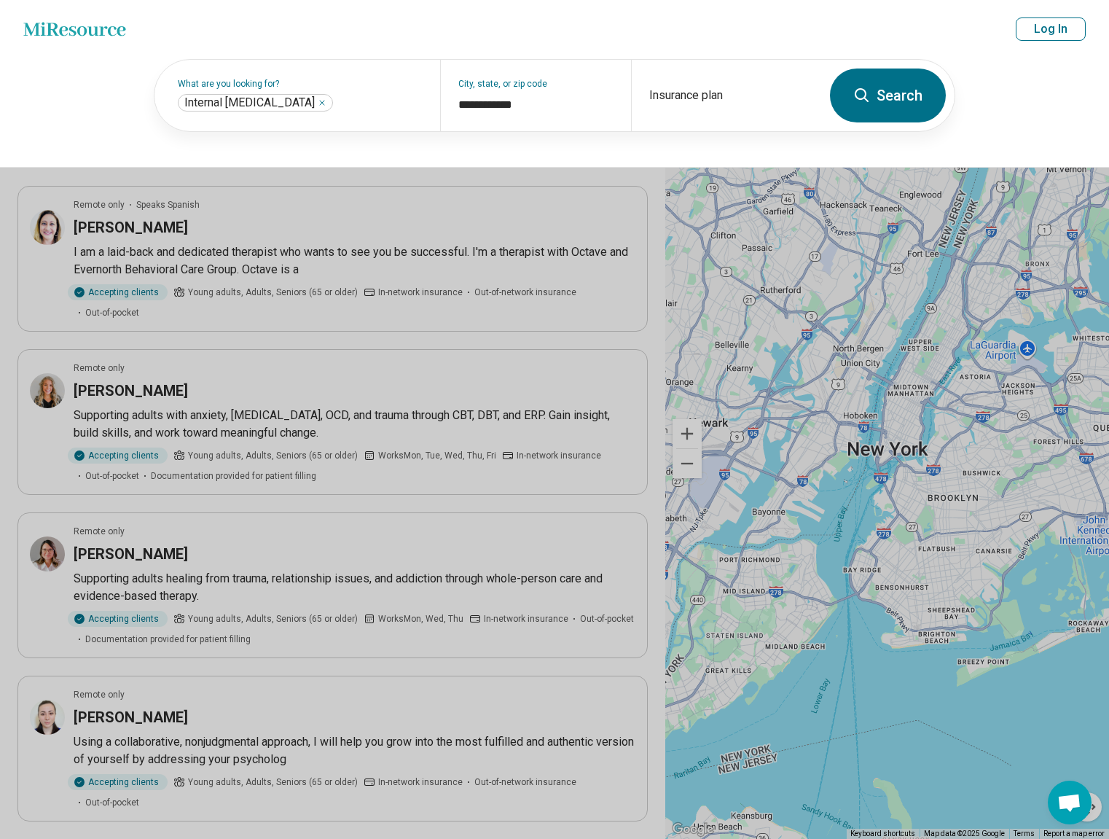
click at [542, 31] on header "Miresource logo Internal [MEDICAL_DATA] [US_STATE], [GEOGRAPHIC_DATA] Insurance…" at bounding box center [554, 29] width 1109 height 59
click at [501, 106] on input "**********" at bounding box center [536, 104] width 155 height 17
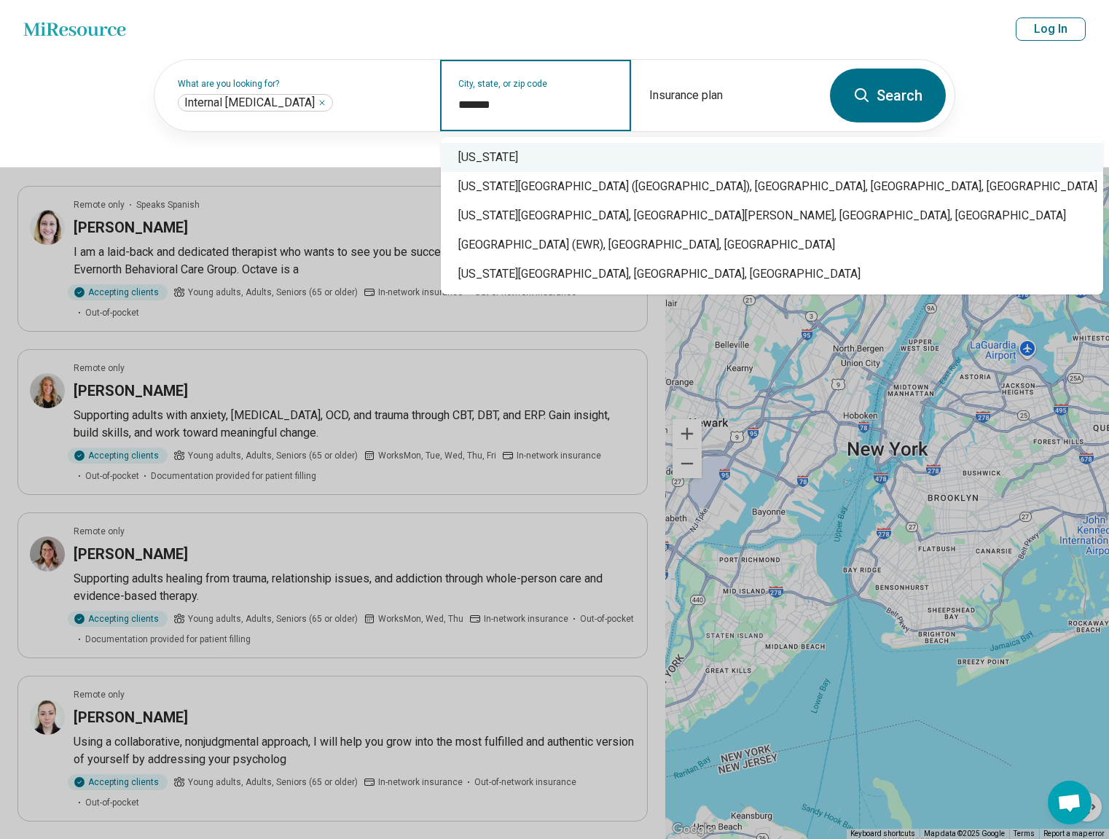
click at [623, 150] on div "[US_STATE]" at bounding box center [772, 157] width 663 height 29
type input "**********"
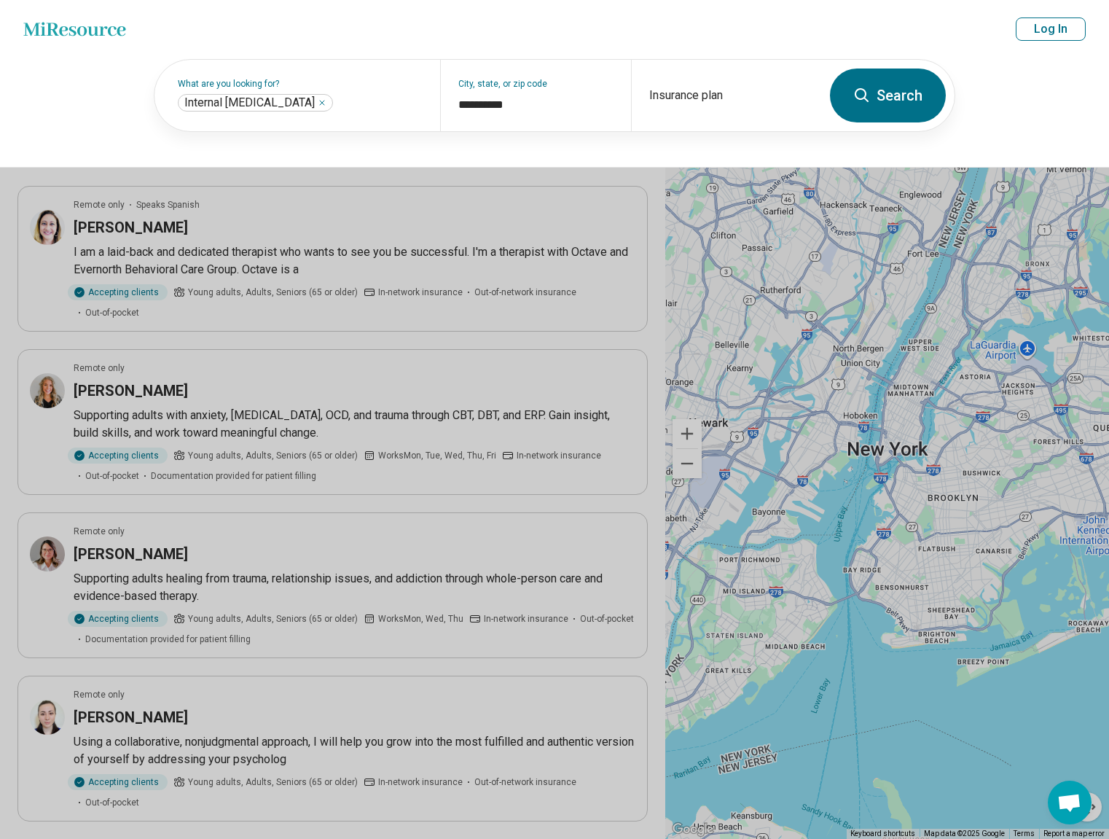
click at [913, 76] on button "Search" at bounding box center [888, 96] width 116 height 54
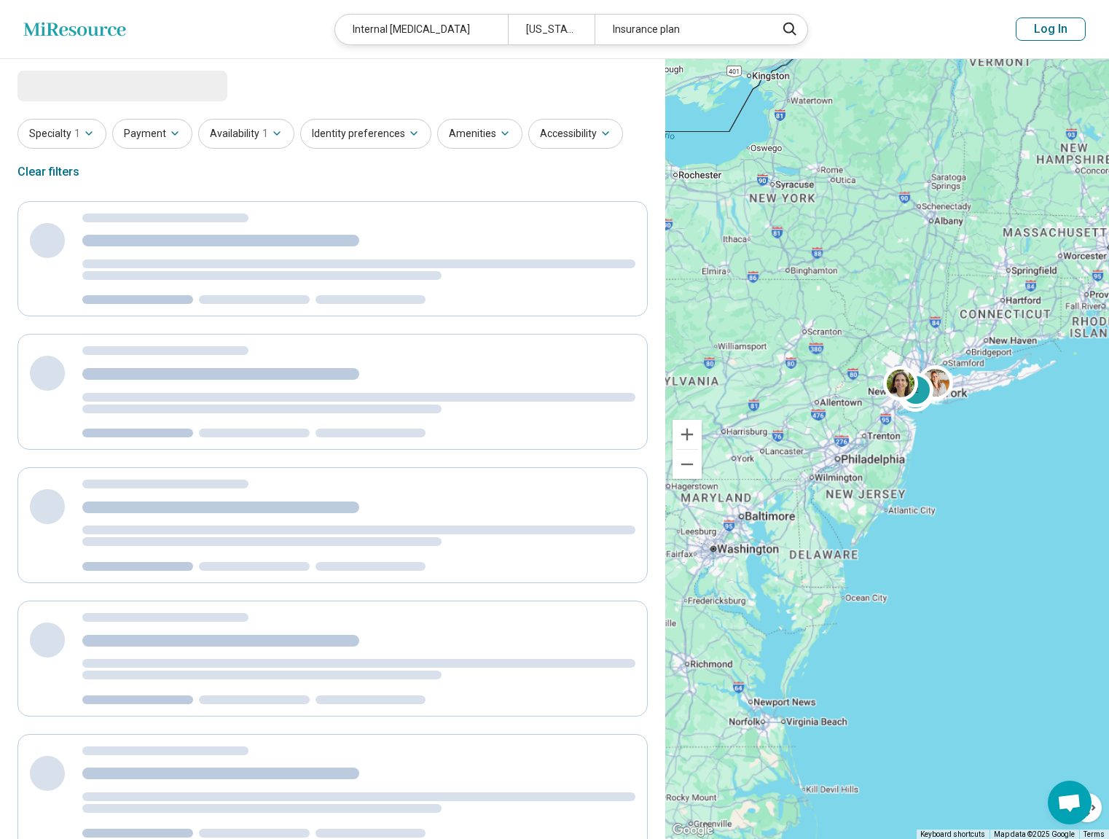
select select "***"
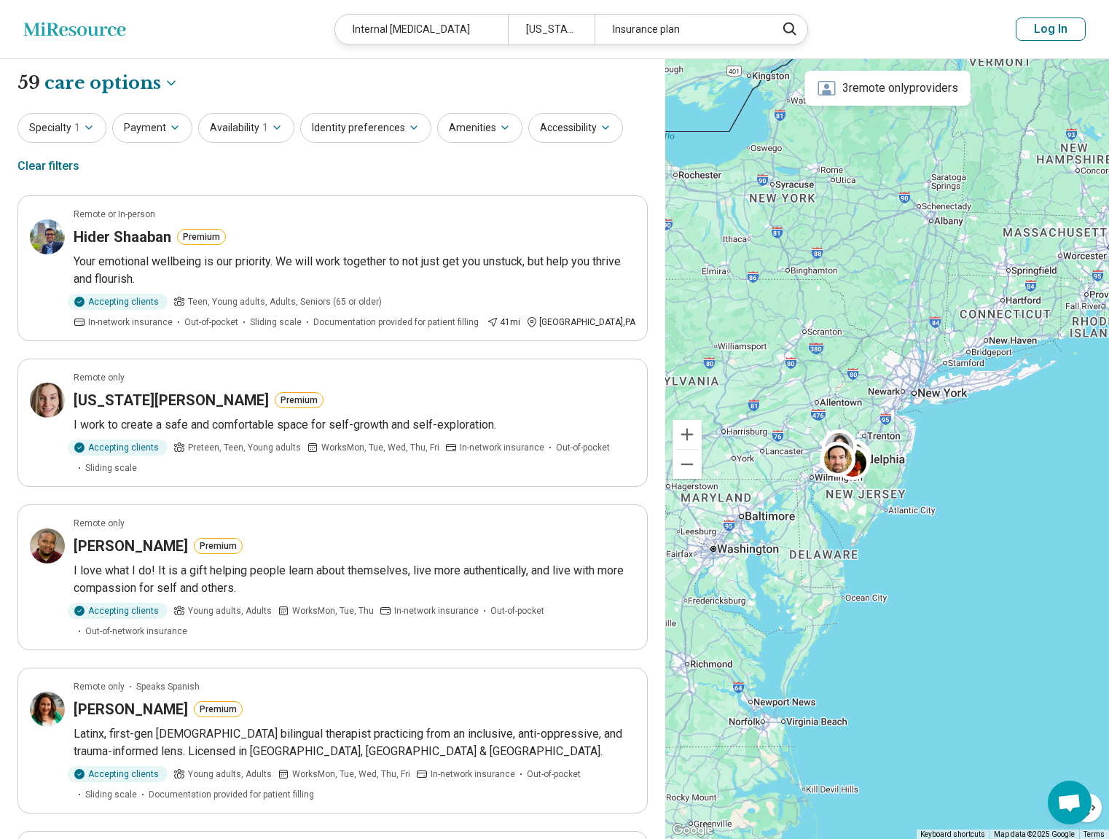
scroll to position [86, 0]
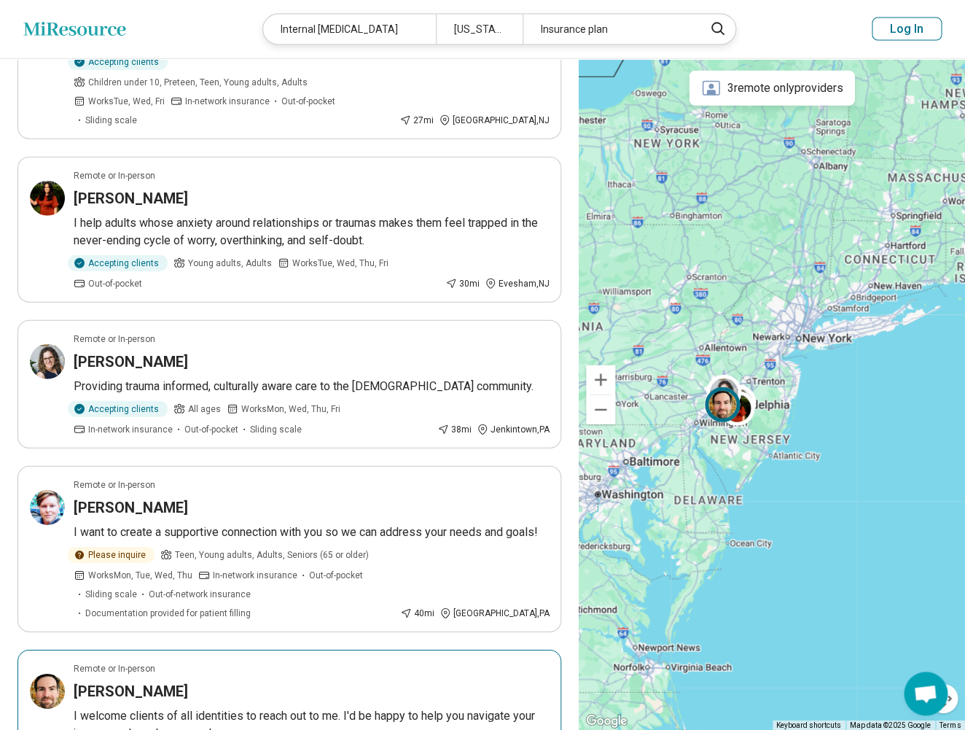
scroll to position [1348, 0]
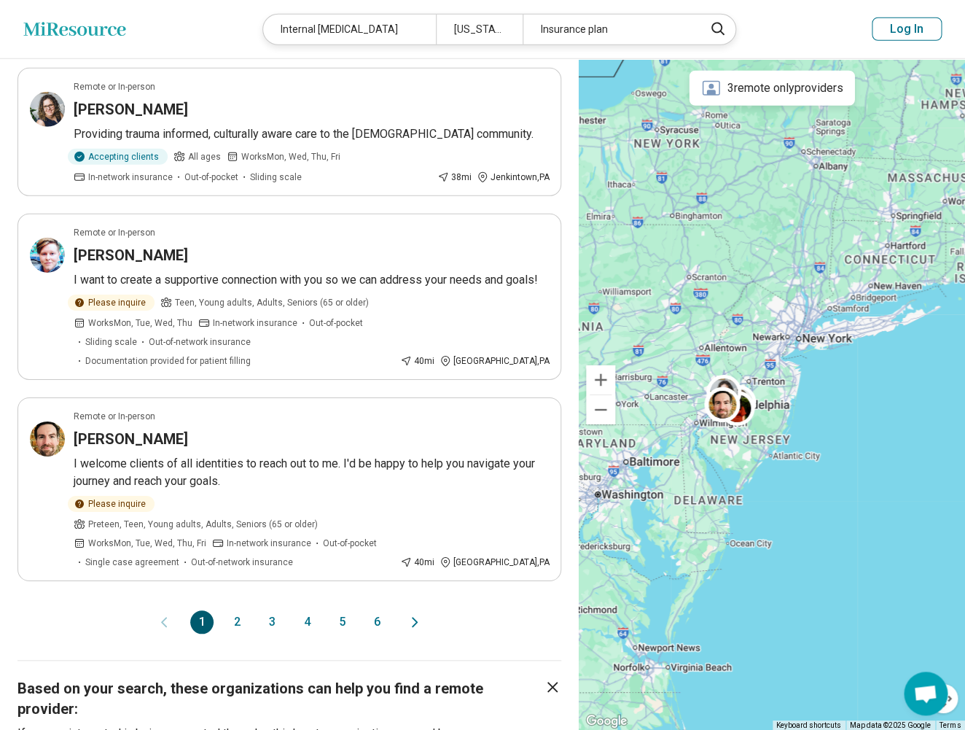
click at [233, 610] on button "2" at bounding box center [236, 621] width 23 height 23
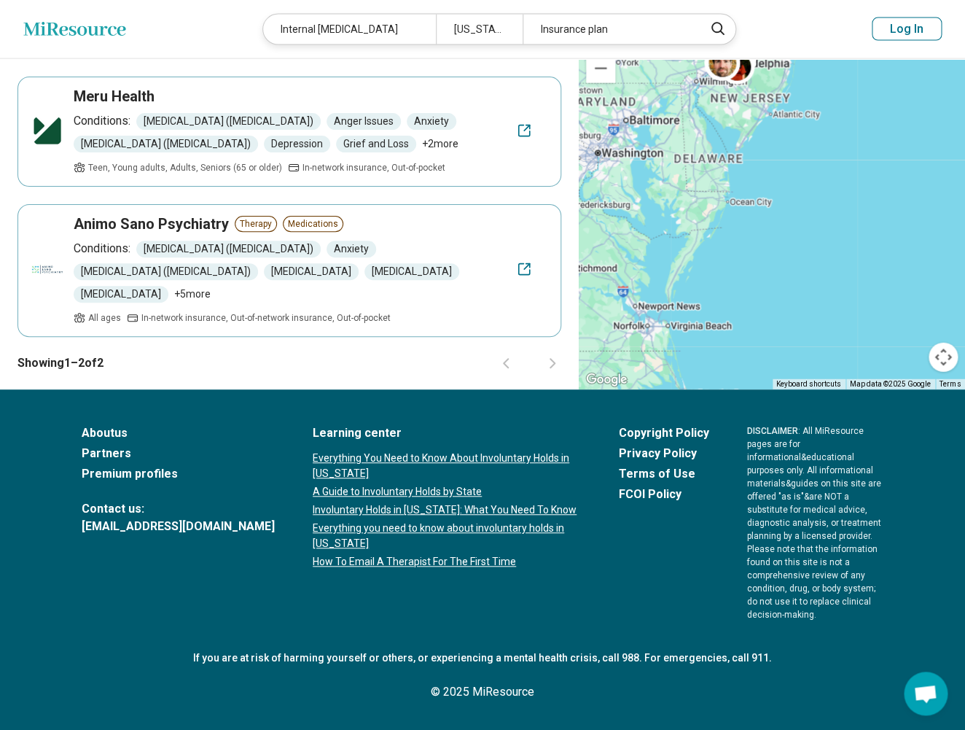
scroll to position [768, 0]
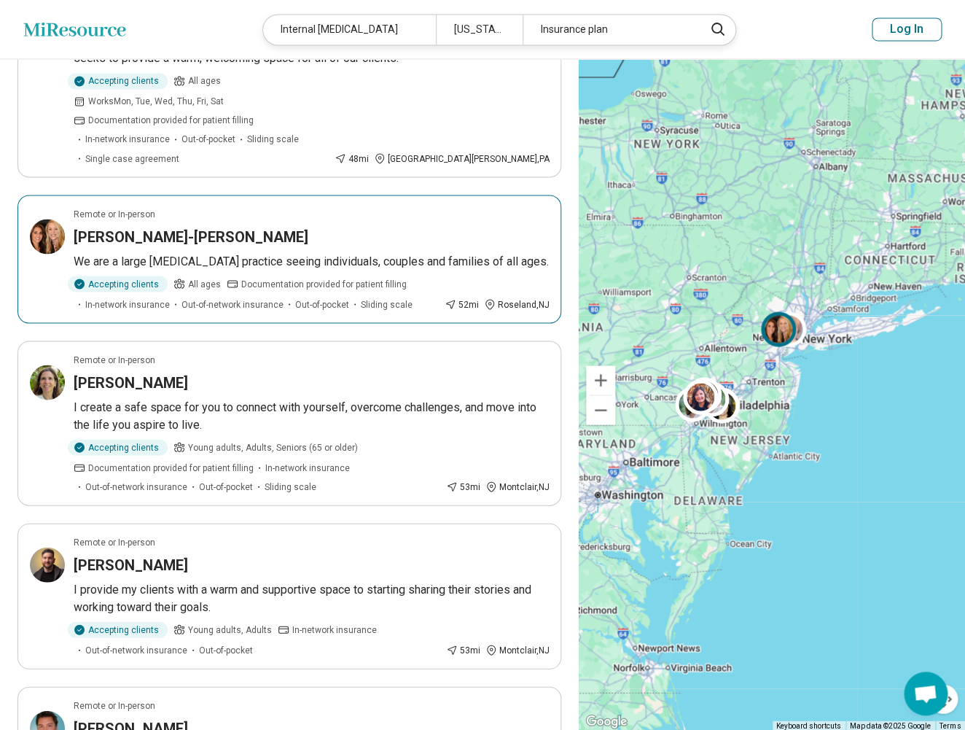
click at [360, 195] on article "Remote or In-person [PERSON_NAME]-[PERSON_NAME] We are a large [MEDICAL_DATA] p…" at bounding box center [289, 259] width 544 height 128
click at [332, 195] on article "Remote or In-person [PERSON_NAME]-[PERSON_NAME] We are a large [MEDICAL_DATA] p…" at bounding box center [289, 259] width 544 height 128
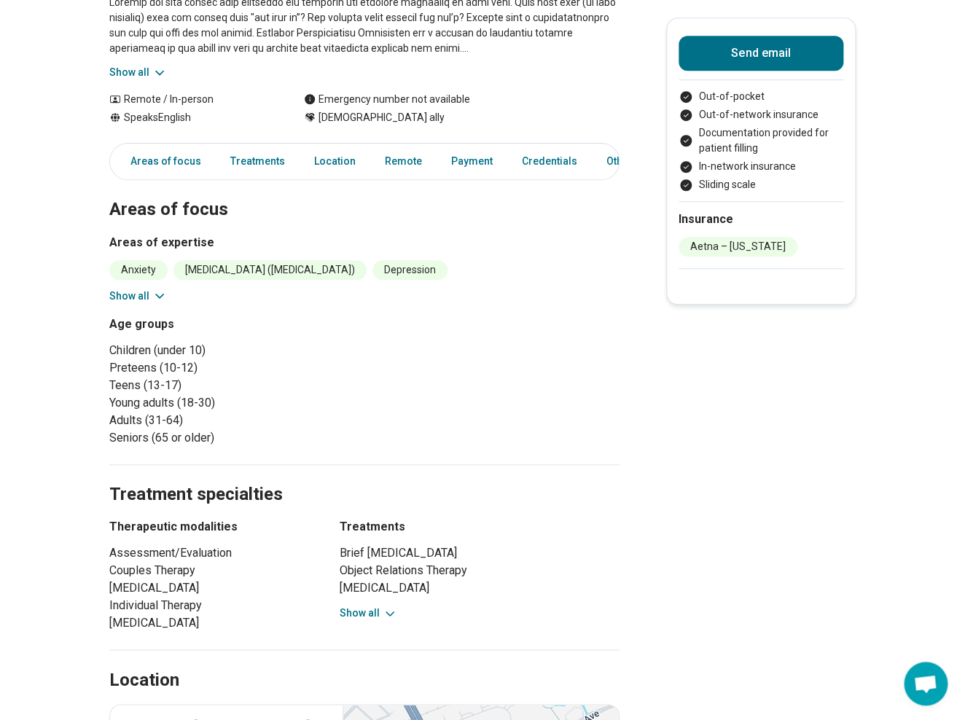
scroll to position [272, 0]
